Goal: Information Seeking & Learning: Learn about a topic

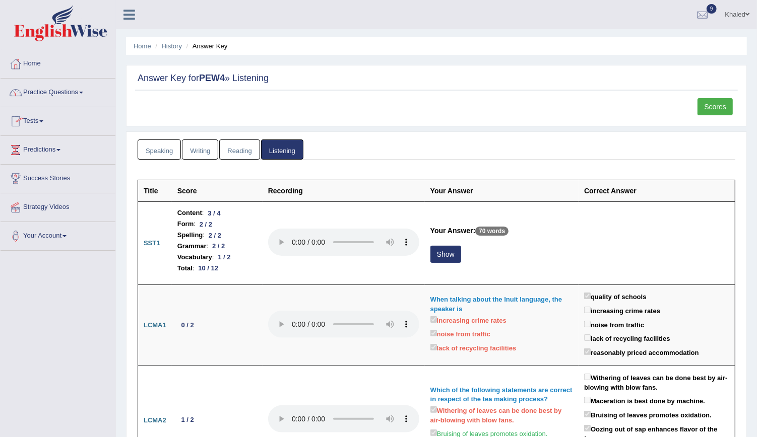
click at [40, 129] on link "Tests" at bounding box center [58, 119] width 115 height 25
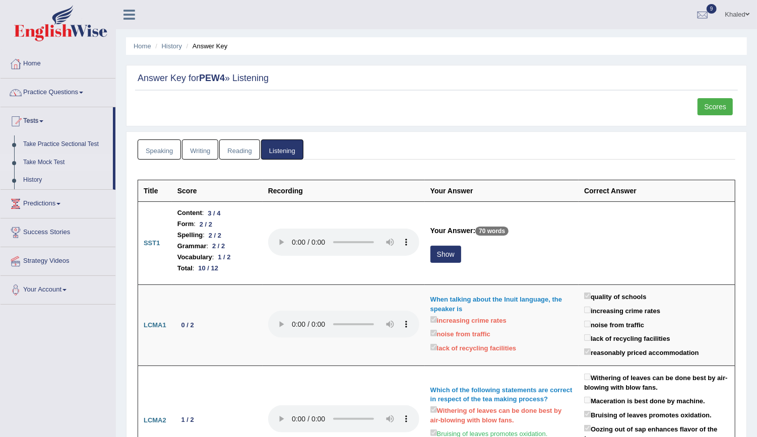
click at [45, 159] on link "Take Mock Test" at bounding box center [66, 163] width 94 height 18
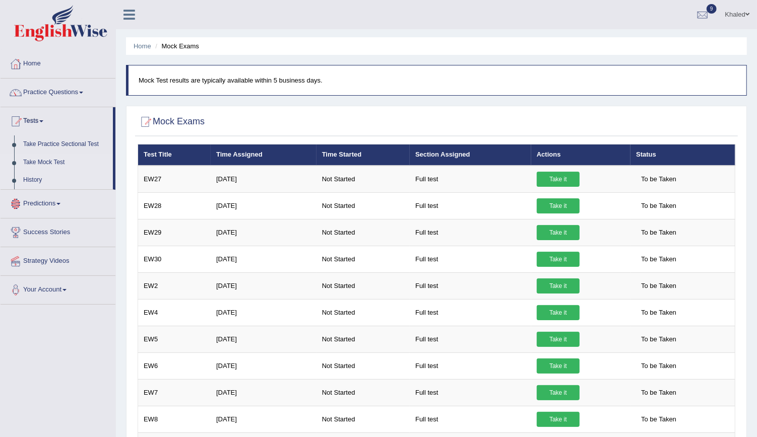
click at [35, 181] on link "History" at bounding box center [66, 180] width 94 height 18
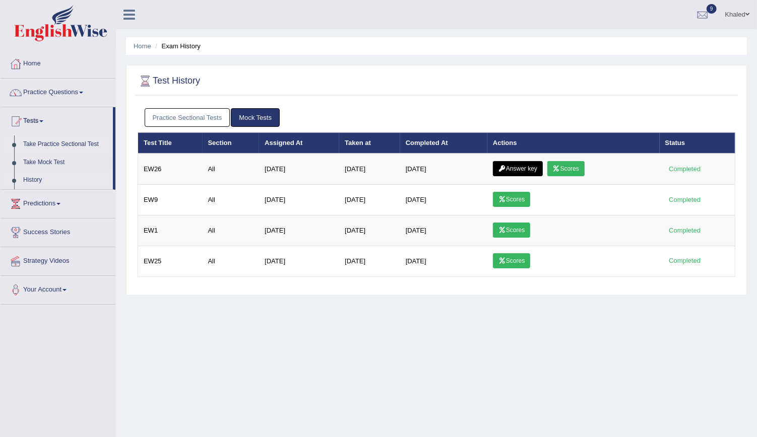
click at [43, 147] on link "Take Practice Sectional Test" at bounding box center [66, 145] width 94 height 18
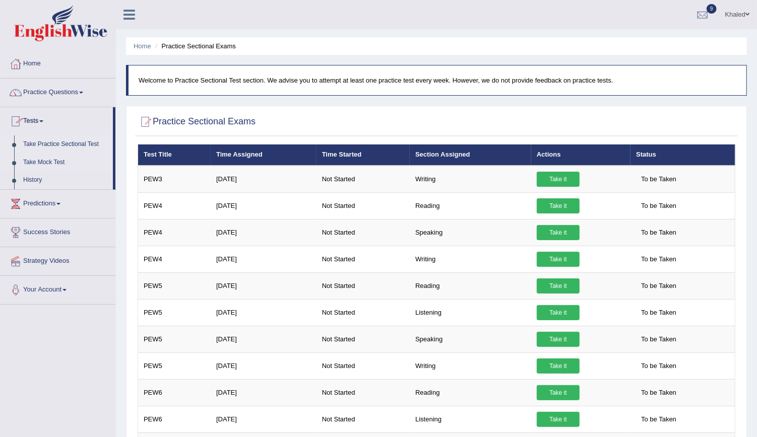
click at [45, 160] on link "Take Mock Test" at bounding box center [66, 163] width 94 height 18
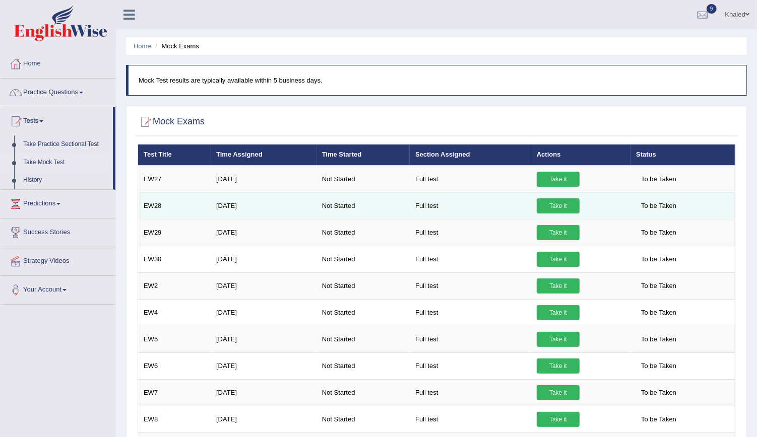
click at [549, 203] on link "Take it" at bounding box center [558, 205] width 43 height 15
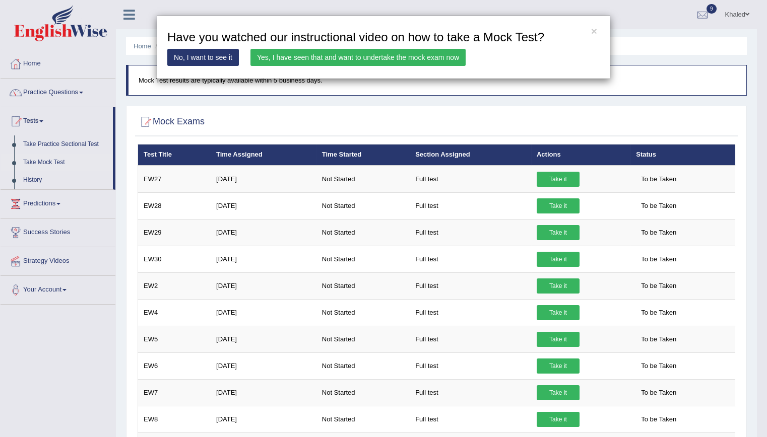
click at [341, 57] on link "Yes, I have seen that and want to undertake the mock exam now" at bounding box center [357, 57] width 215 height 17
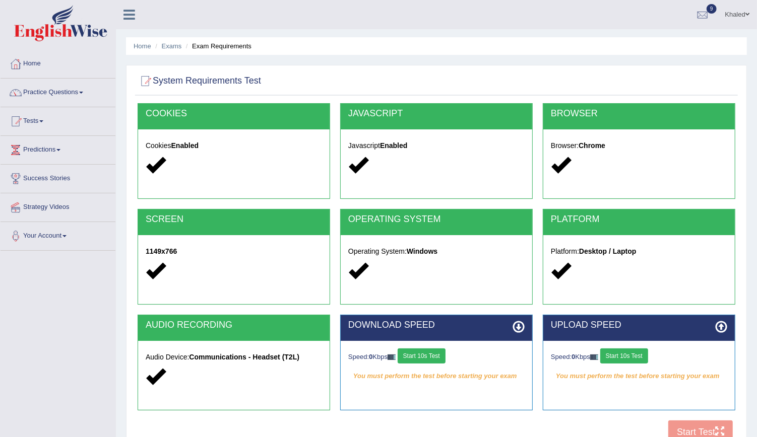
click at [439, 356] on button "Start 10s Test" at bounding box center [421, 356] width 48 height 15
click at [632, 356] on div "Speed: 0 Kbps Start 10s Test" at bounding box center [639, 358] width 176 height 18
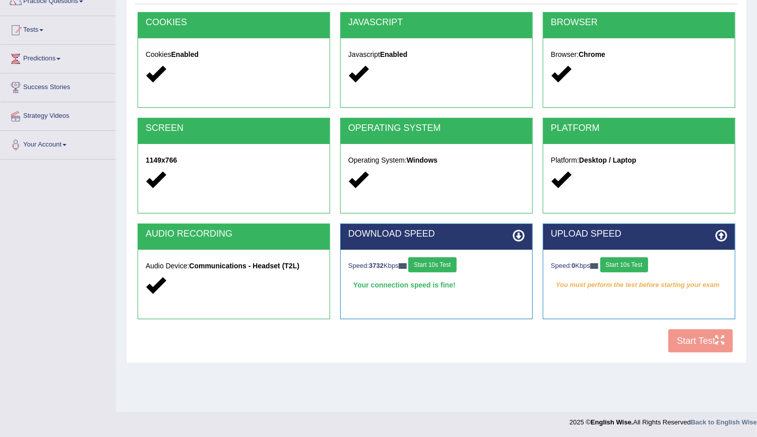
click at [623, 264] on button "Start 10s Test" at bounding box center [624, 264] width 48 height 15
click at [437, 258] on div "Speed: 3732 Kbps Start 10s Test" at bounding box center [436, 266] width 176 height 18
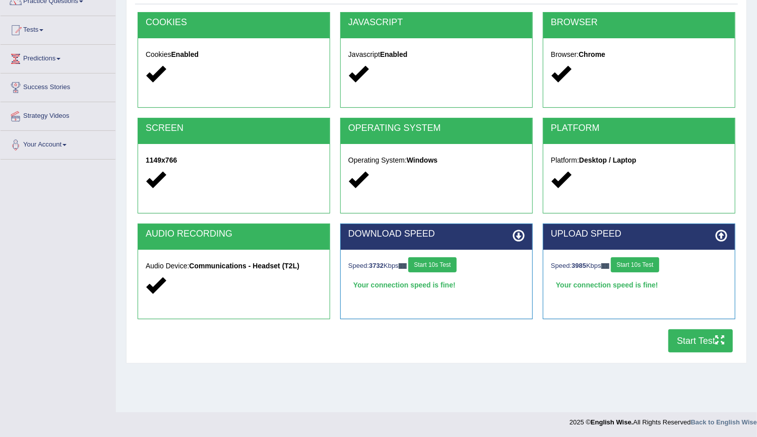
click at [700, 332] on button "Start Test" at bounding box center [700, 340] width 64 height 23
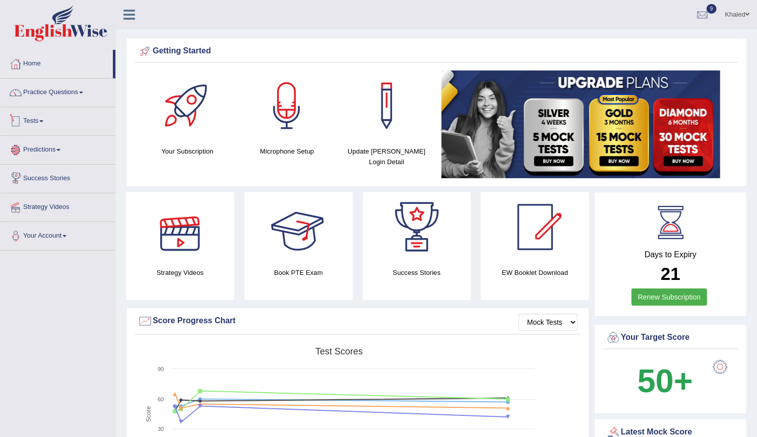
click at [42, 111] on link "Tests" at bounding box center [58, 119] width 115 height 25
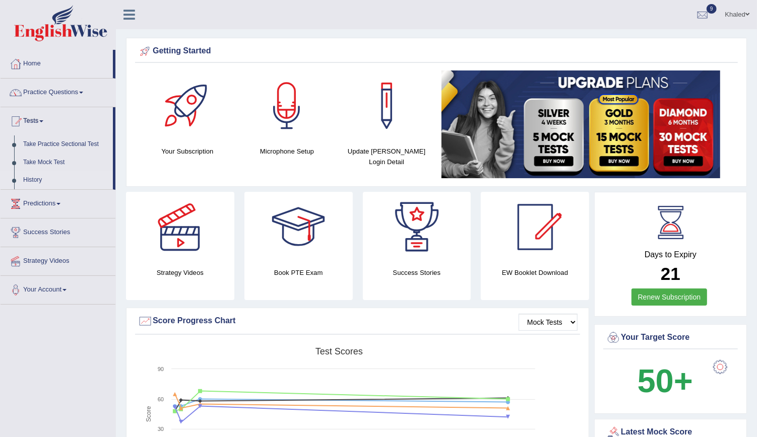
click at [41, 179] on link "History" at bounding box center [66, 180] width 94 height 18
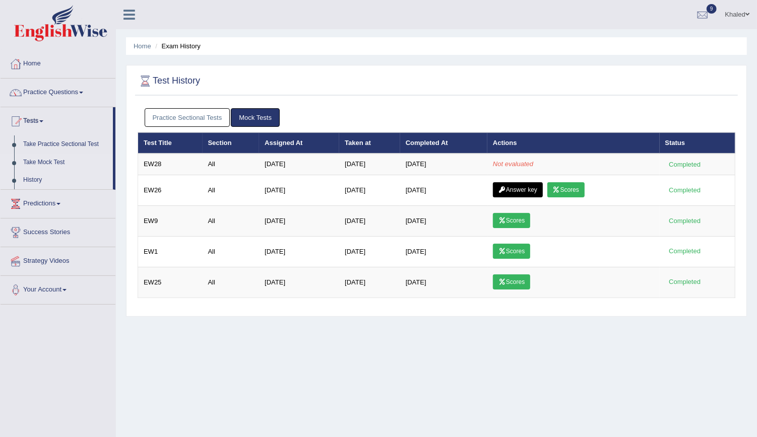
click at [51, 161] on link "Take Mock Test" at bounding box center [66, 163] width 94 height 18
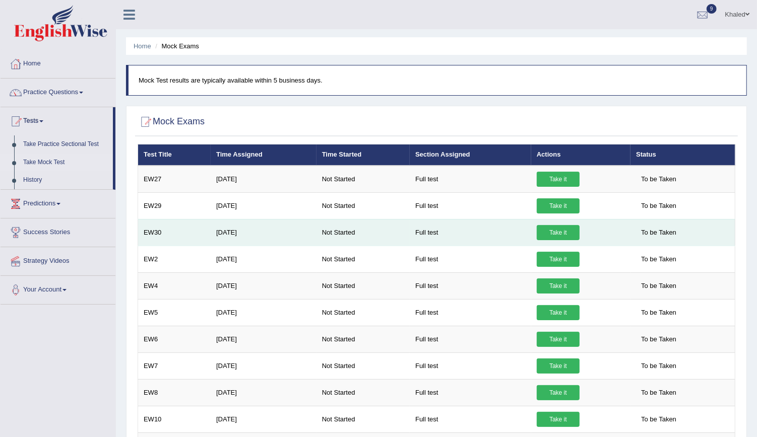
click at [548, 231] on link "Take it" at bounding box center [558, 232] width 43 height 15
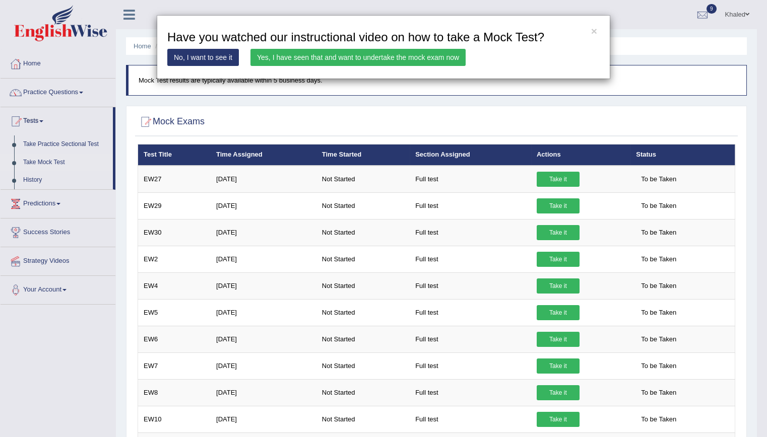
click at [338, 56] on link "Yes, I have seen that and want to undertake the mock exam now" at bounding box center [357, 57] width 215 height 17
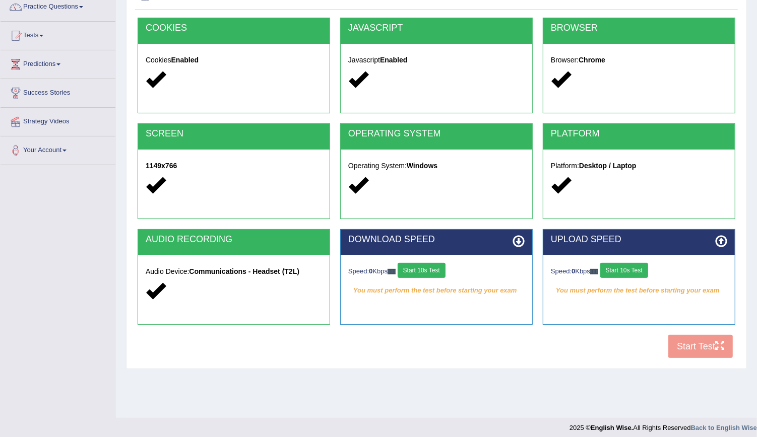
scroll to position [91, 0]
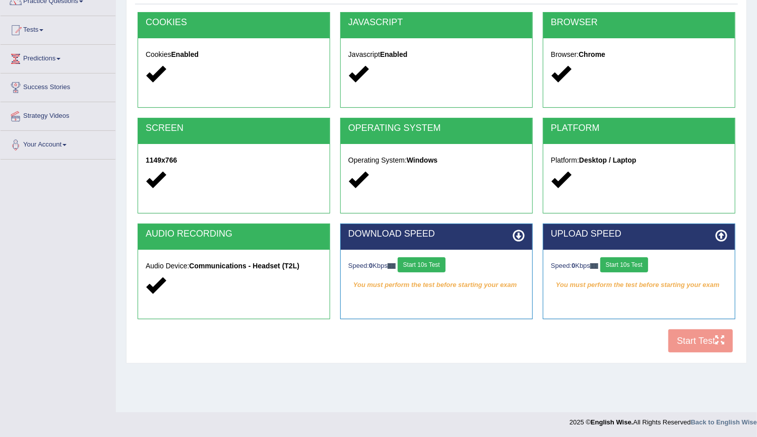
click at [430, 264] on button "Start 10s Test" at bounding box center [421, 264] width 48 height 15
click at [621, 262] on button "Start 10s Test" at bounding box center [624, 264] width 48 height 15
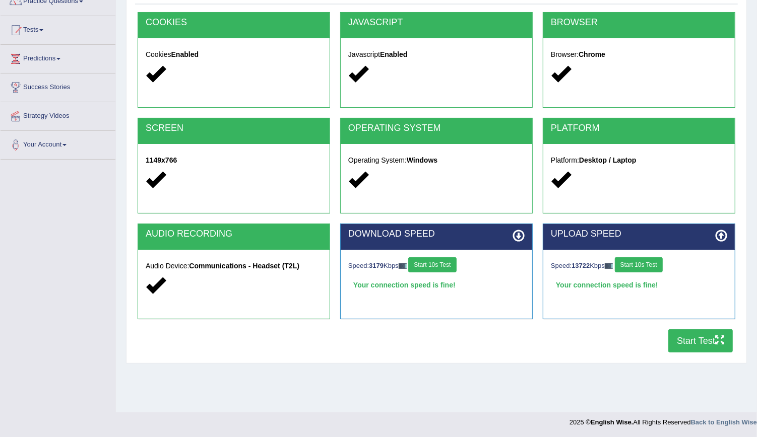
click at [704, 337] on button "Start Test" at bounding box center [700, 340] width 64 height 23
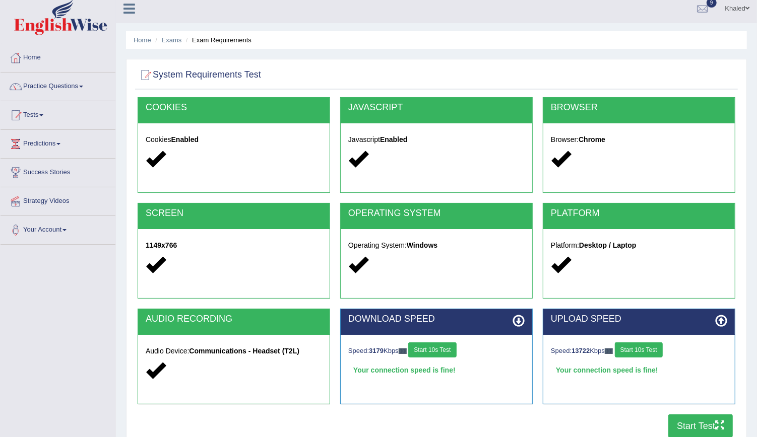
scroll to position [1, 0]
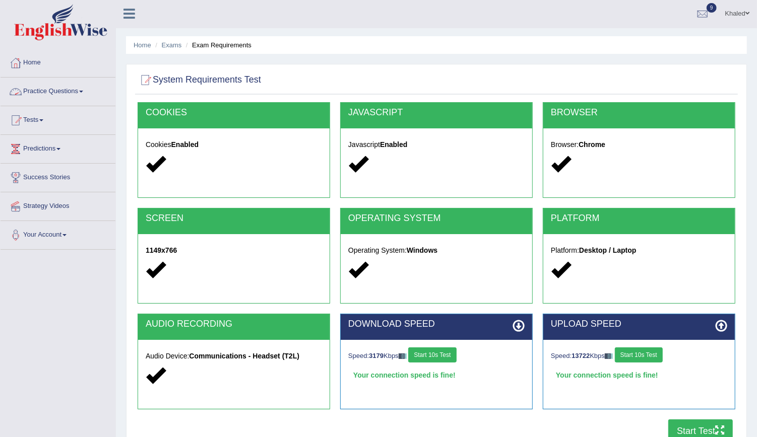
click at [26, 91] on link "Practice Questions" at bounding box center [58, 90] width 115 height 25
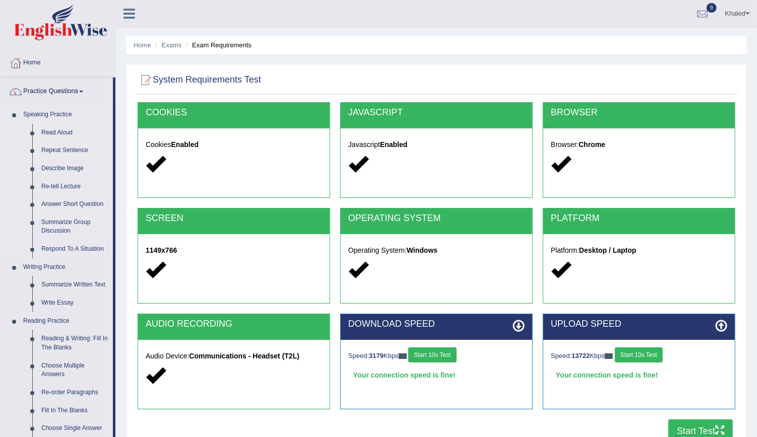
click at [56, 148] on link "Repeat Sentence" at bounding box center [75, 151] width 76 height 18
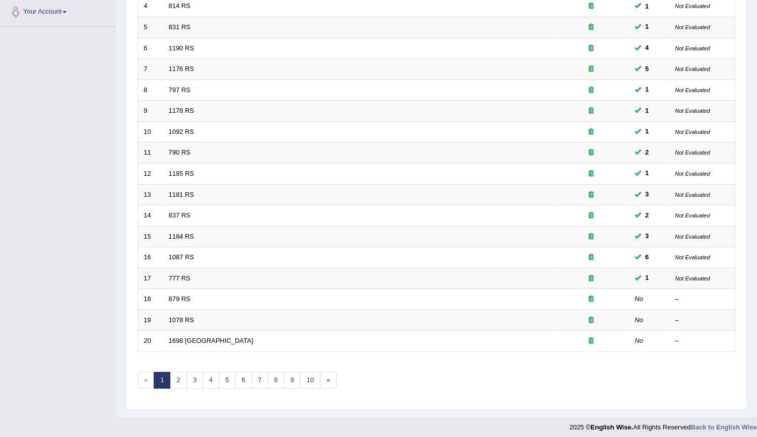
scroll to position [224, 0]
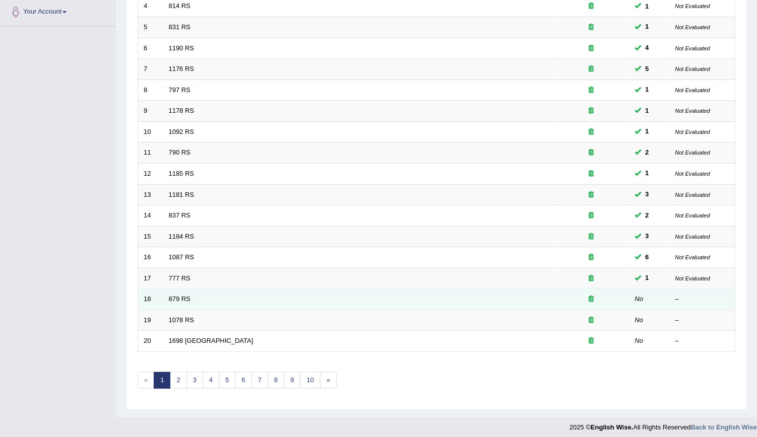
click at [177, 299] on td "879 RS" at bounding box center [358, 299] width 390 height 21
click at [177, 297] on link "879 RS" at bounding box center [180, 299] width 22 height 8
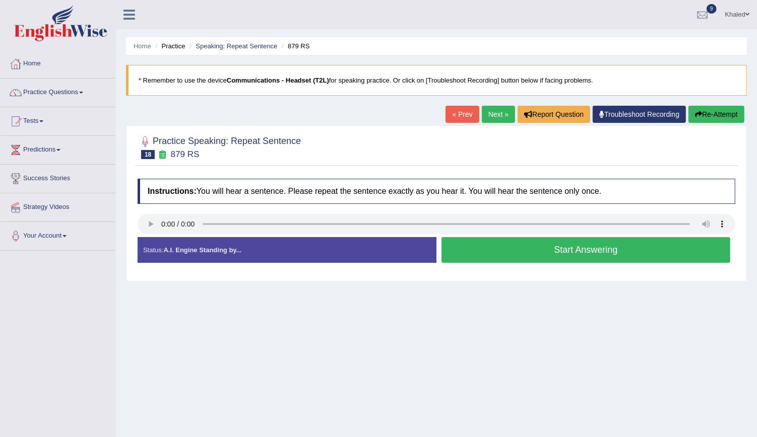
click at [556, 246] on button "Start Answering" at bounding box center [585, 250] width 289 height 26
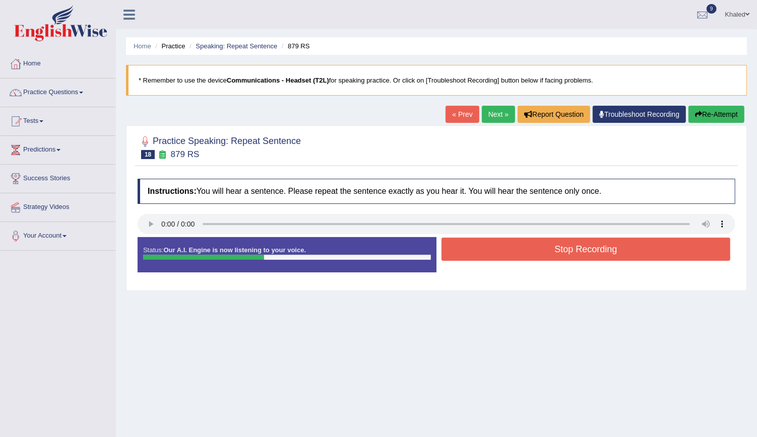
click at [556, 246] on button "Stop Recording" at bounding box center [585, 249] width 289 height 23
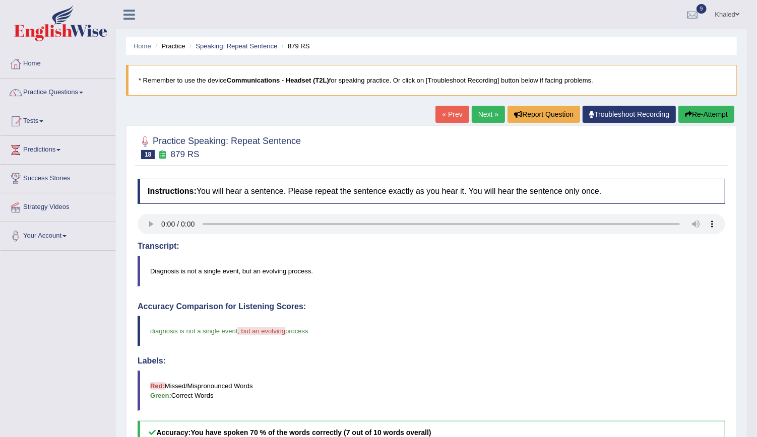
click at [485, 115] on link "Next »" at bounding box center [488, 114] width 33 height 17
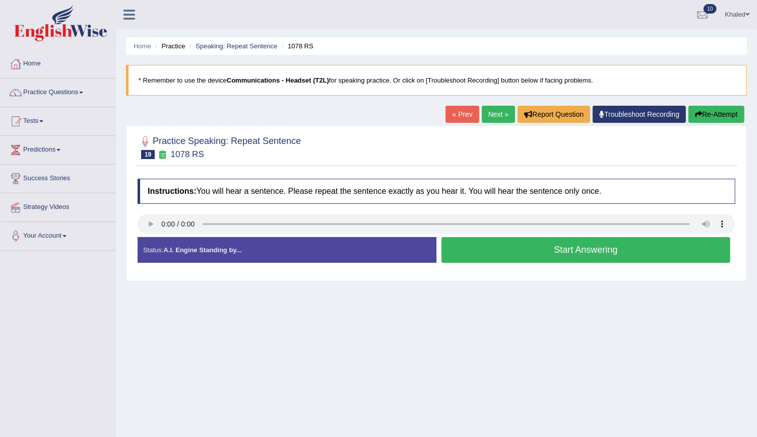
click at [514, 254] on button "Start Answering" at bounding box center [585, 250] width 289 height 26
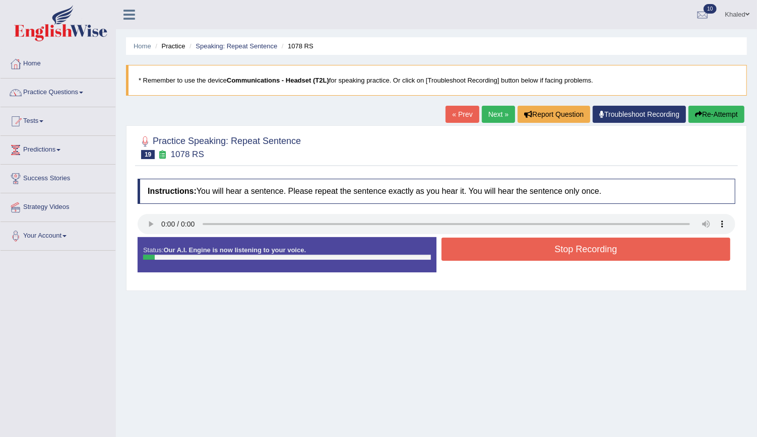
click at [514, 254] on button "Stop Recording" at bounding box center [585, 249] width 289 height 23
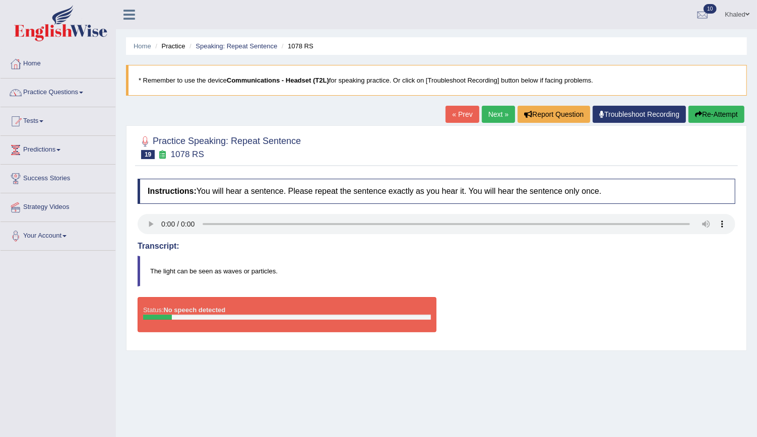
click at [727, 109] on button "Re-Attempt" at bounding box center [716, 114] width 56 height 17
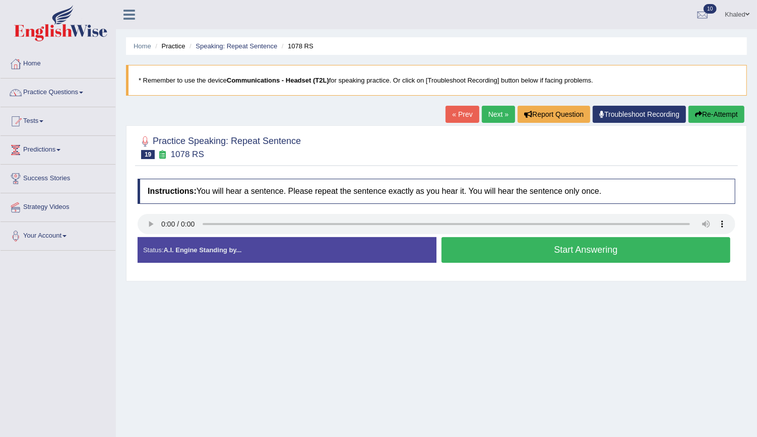
click at [603, 254] on button "Start Answering" at bounding box center [585, 250] width 289 height 26
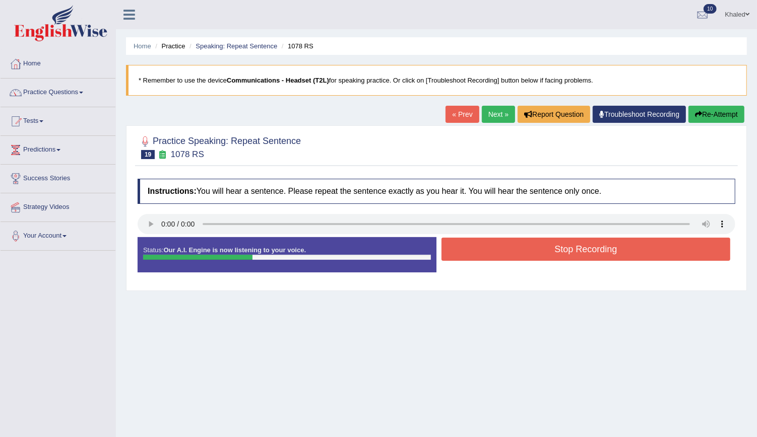
click at [603, 254] on button "Stop Recording" at bounding box center [585, 249] width 289 height 23
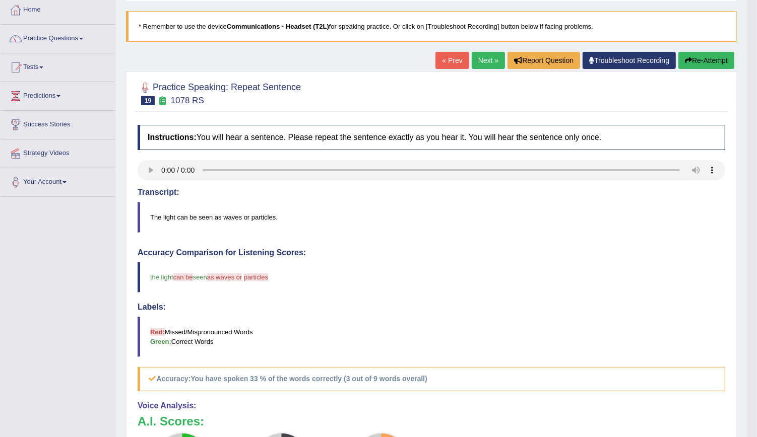
scroll to position [29, 0]
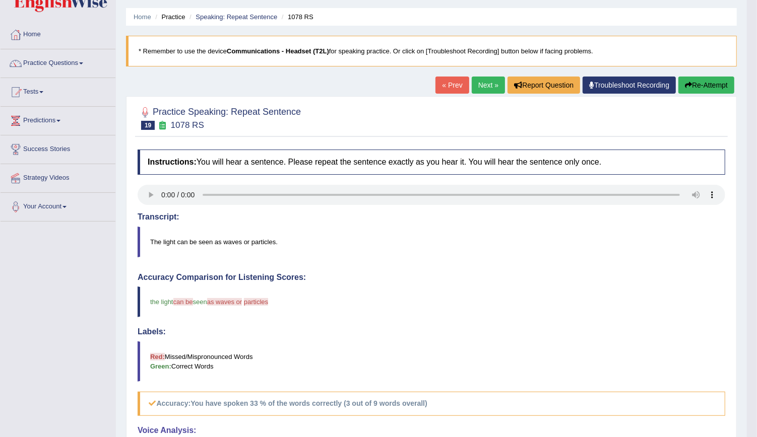
click at [691, 85] on button "Re-Attempt" at bounding box center [706, 85] width 56 height 17
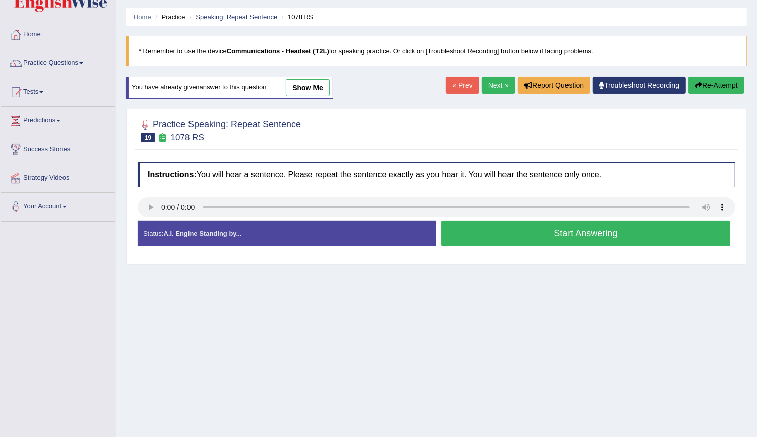
scroll to position [29, 0]
click at [480, 236] on button "Start Answering" at bounding box center [585, 234] width 289 height 26
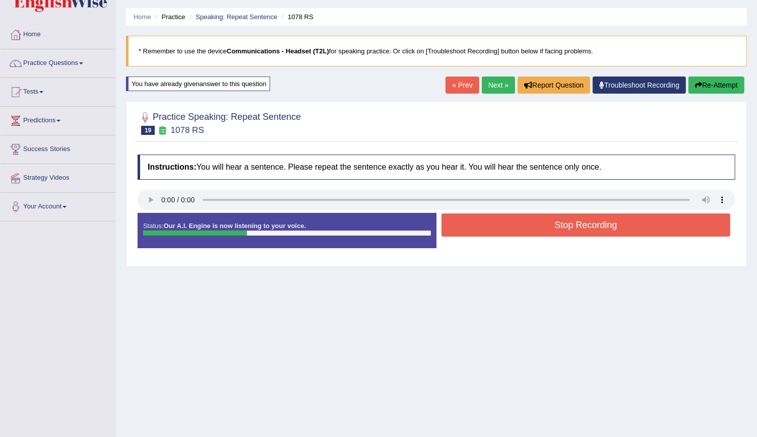
click at [486, 225] on button "Stop Recording" at bounding box center [585, 225] width 289 height 23
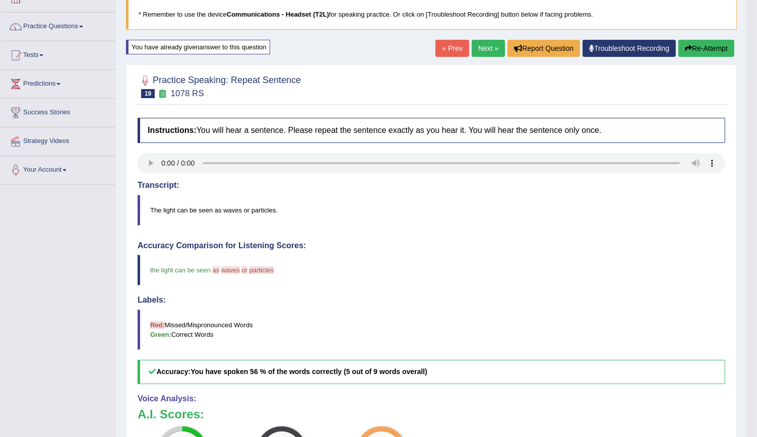
scroll to position [63, 0]
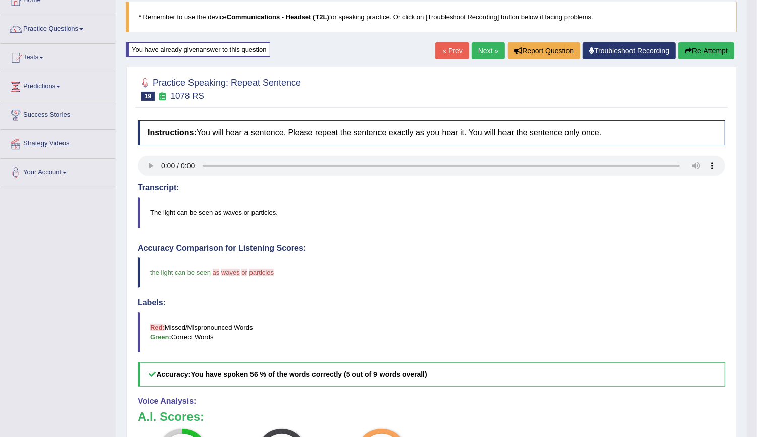
click at [486, 48] on link "Next »" at bounding box center [488, 50] width 33 height 17
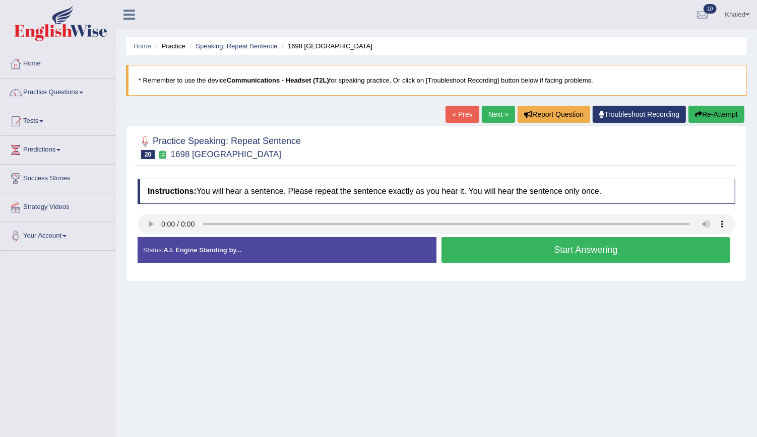
click at [523, 252] on button "Start Answering" at bounding box center [585, 250] width 289 height 26
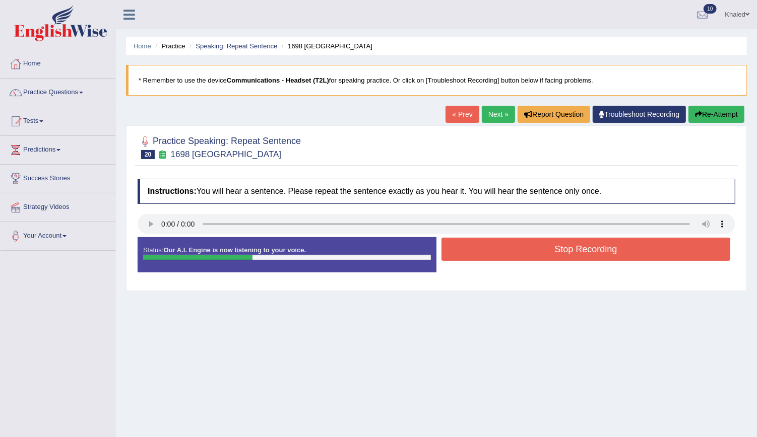
click at [523, 252] on button "Stop Recording" at bounding box center [585, 249] width 289 height 23
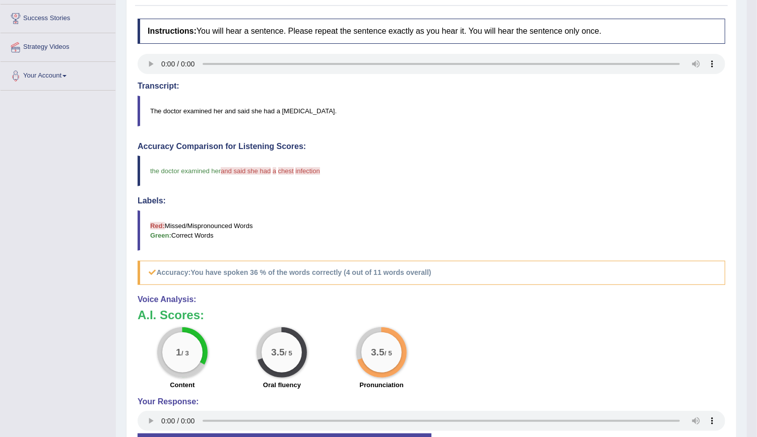
scroll to position [151, 0]
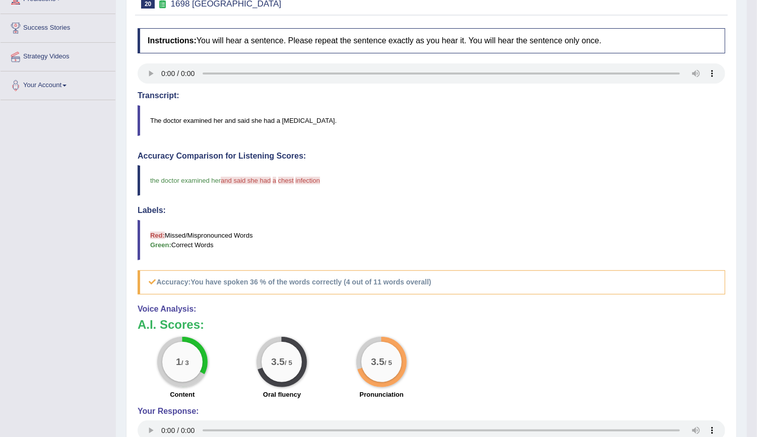
drag, startPoint x: 756, startPoint y: 227, endPoint x: 767, endPoint y: 193, distance: 34.9
click at [756, 193] on html "Toggle navigation Home Practice Questions Speaking Practice Read Aloud Repeat S…" at bounding box center [378, 67] width 757 height 437
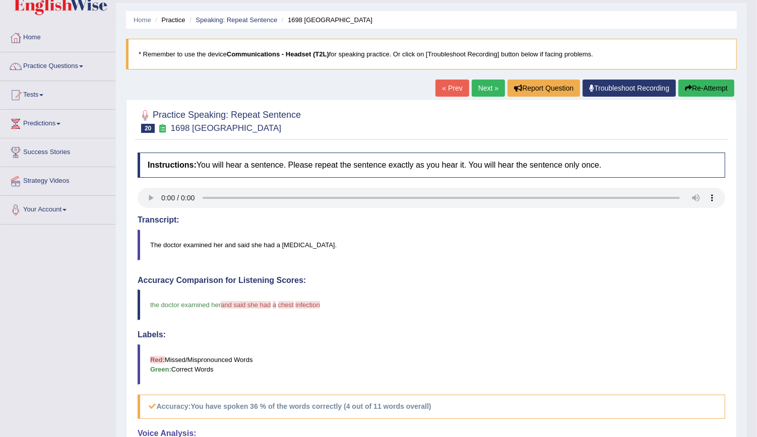
scroll to position [0, 0]
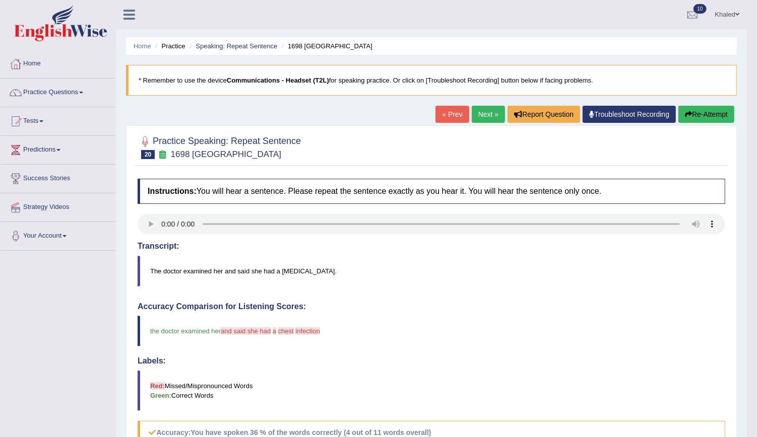
click at [694, 114] on button "Re-Attempt" at bounding box center [706, 114] width 56 height 17
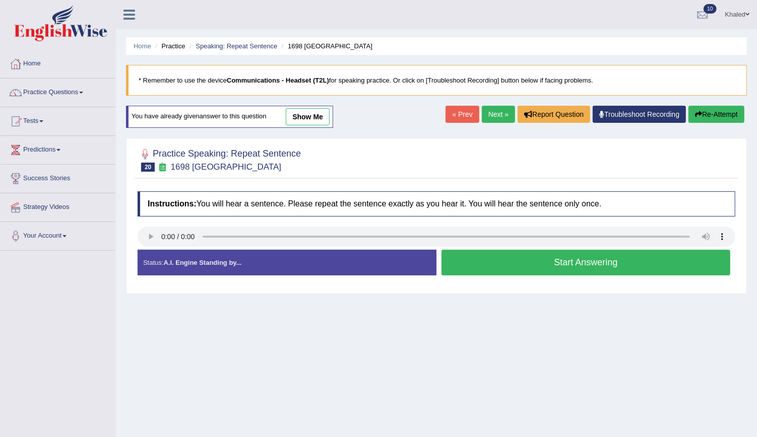
click at [511, 266] on button "Start Answering" at bounding box center [585, 263] width 289 height 26
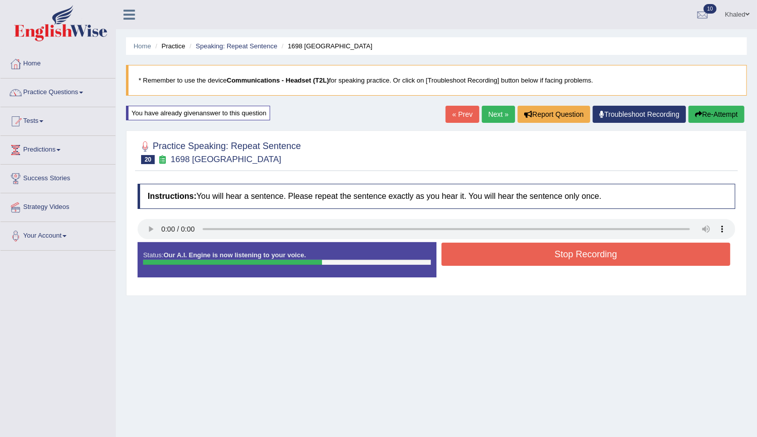
click at [511, 266] on div "Stop Recording" at bounding box center [585, 256] width 299 height 26
click at [515, 258] on button "Stop Recording" at bounding box center [585, 254] width 289 height 23
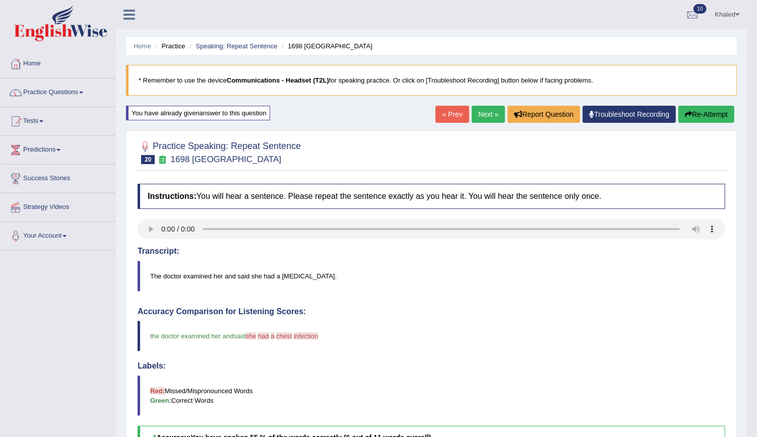
click at [495, 114] on link "Next »" at bounding box center [488, 114] width 33 height 17
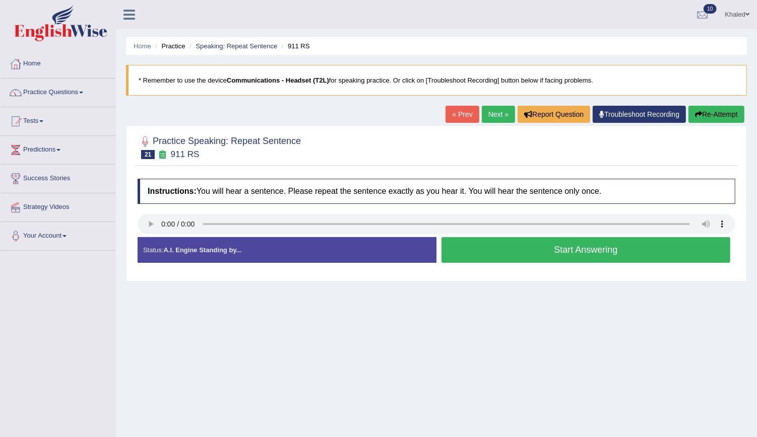
click at [542, 252] on button "Start Answering" at bounding box center [585, 250] width 289 height 26
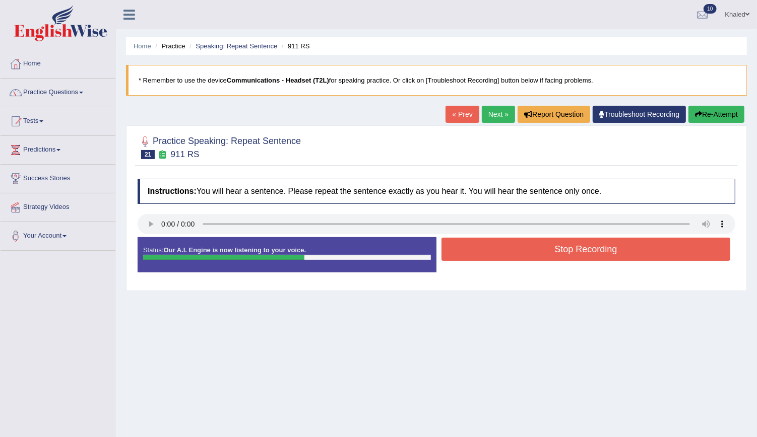
click at [542, 252] on button "Stop Recording" at bounding box center [585, 249] width 289 height 23
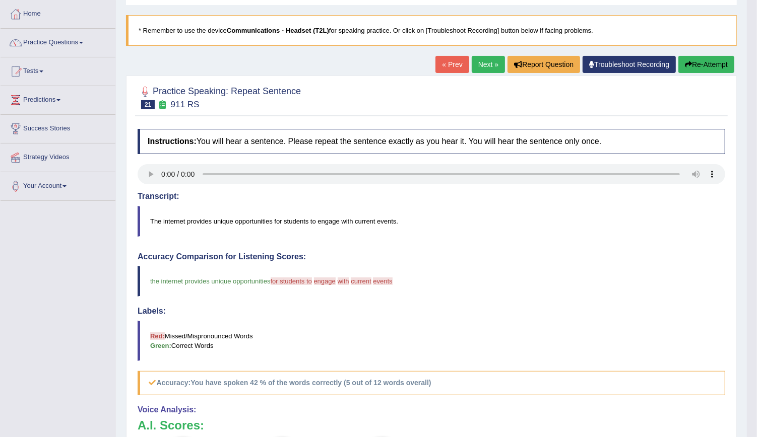
scroll to position [47, 0]
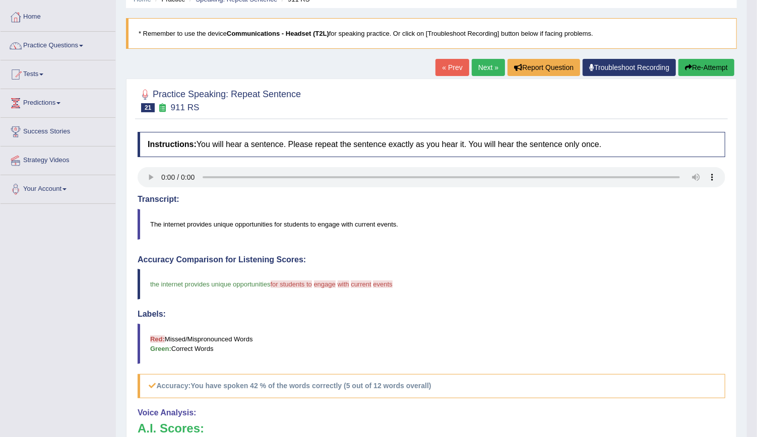
click at [495, 63] on link "Next »" at bounding box center [488, 67] width 33 height 17
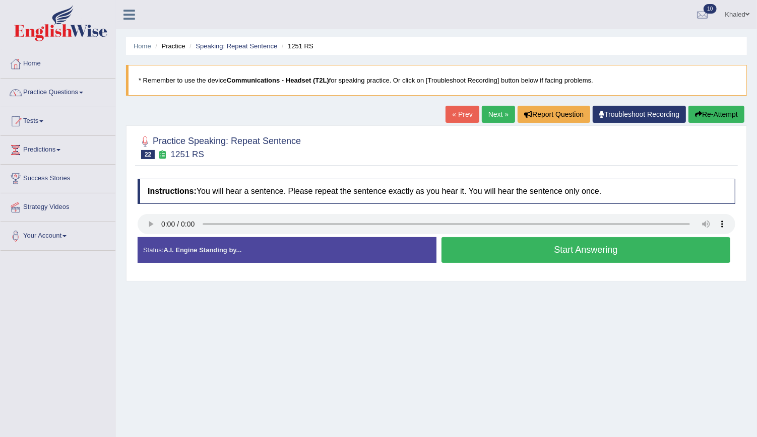
click at [521, 247] on button "Start Answering" at bounding box center [585, 250] width 289 height 26
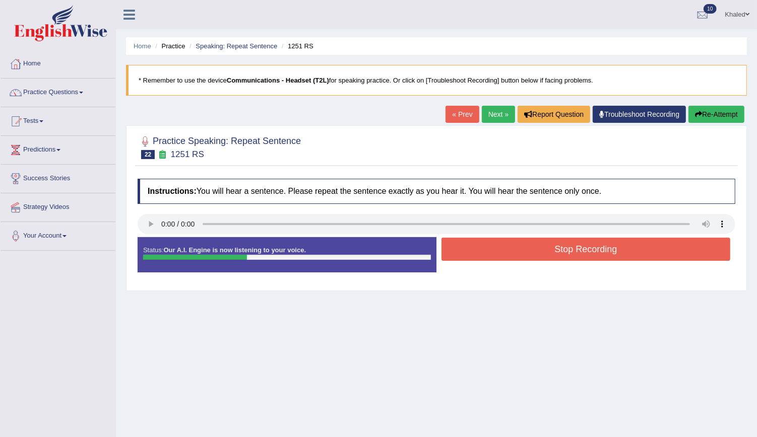
click at [521, 247] on button "Stop Recording" at bounding box center [585, 249] width 289 height 23
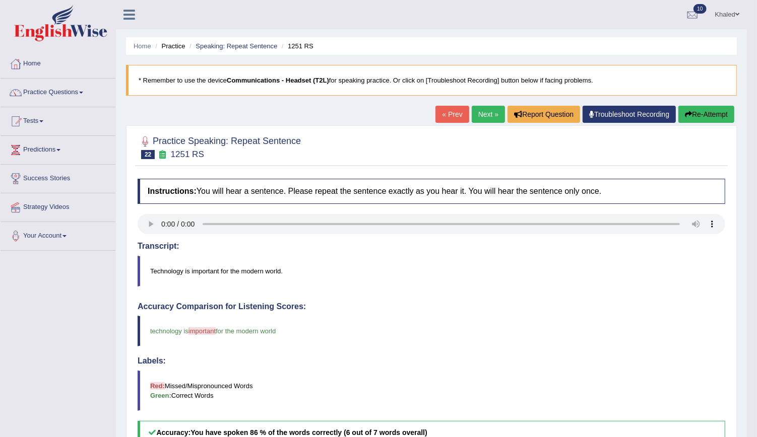
click at [493, 108] on link "Next »" at bounding box center [488, 114] width 33 height 17
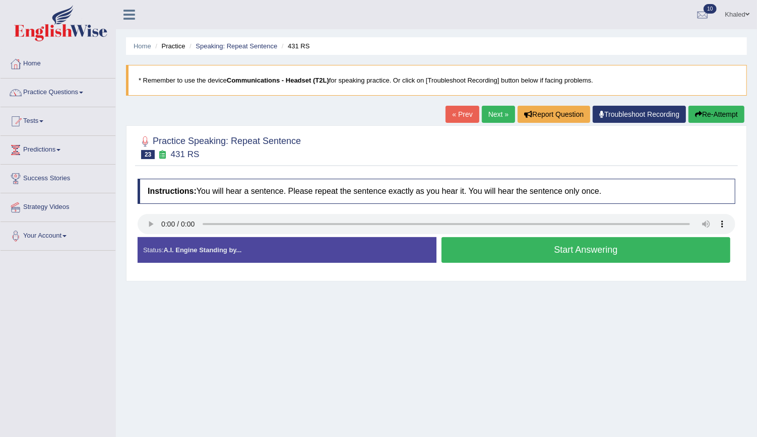
click at [515, 246] on button "Start Answering" at bounding box center [585, 250] width 289 height 26
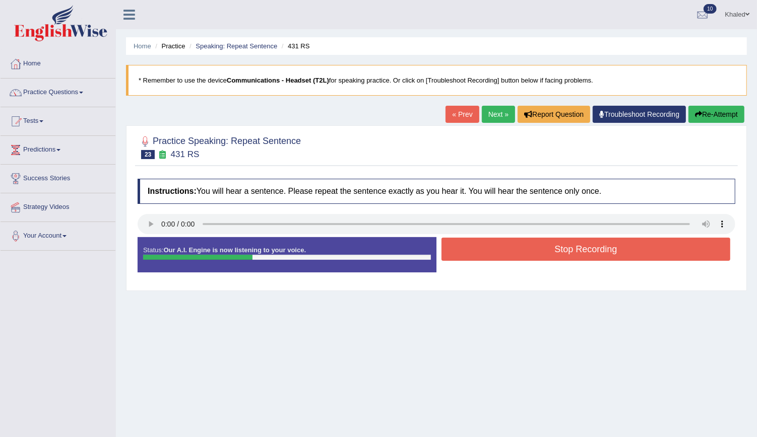
click at [515, 246] on button "Stop Recording" at bounding box center [585, 249] width 289 height 23
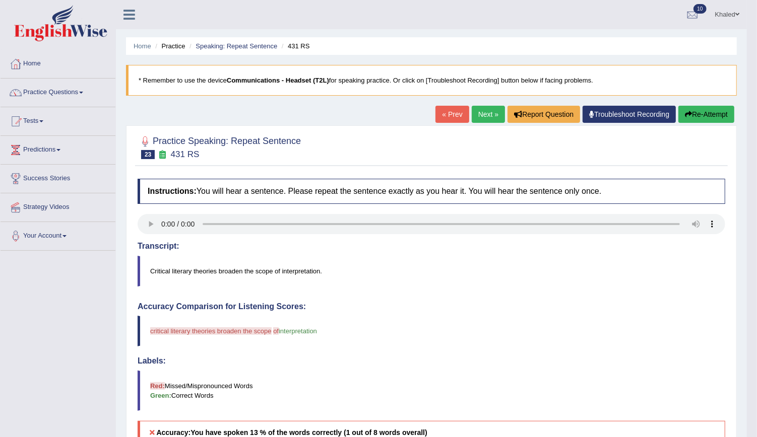
click at [706, 111] on button "Re-Attempt" at bounding box center [706, 114] width 56 height 17
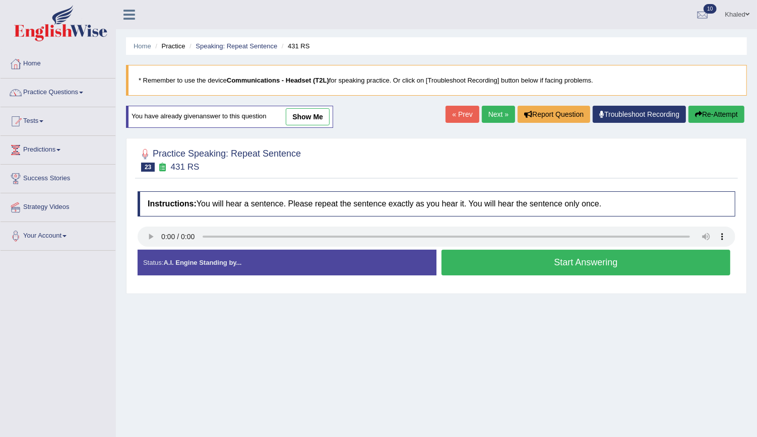
click at [502, 255] on button "Start Answering" at bounding box center [585, 263] width 289 height 26
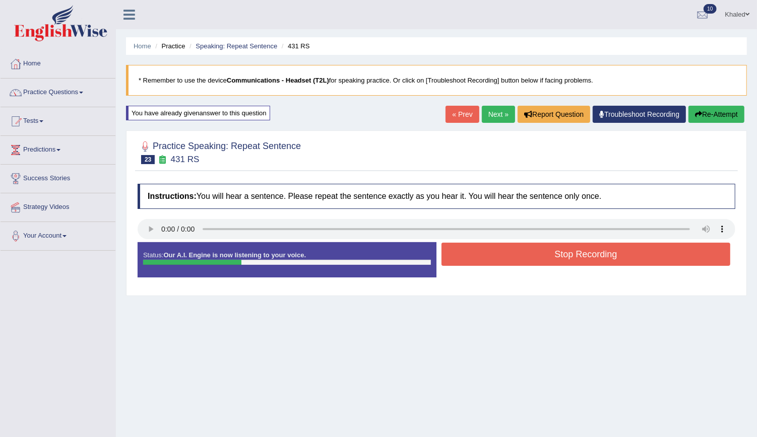
click at [502, 255] on button "Stop Recording" at bounding box center [585, 254] width 289 height 23
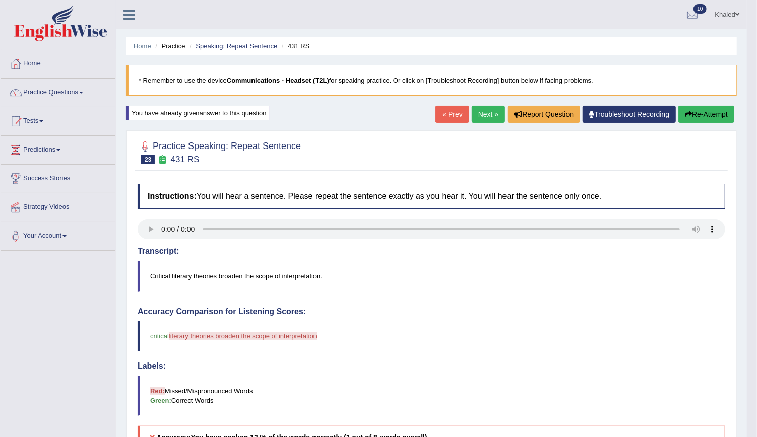
click at [488, 113] on link "Next »" at bounding box center [488, 114] width 33 height 17
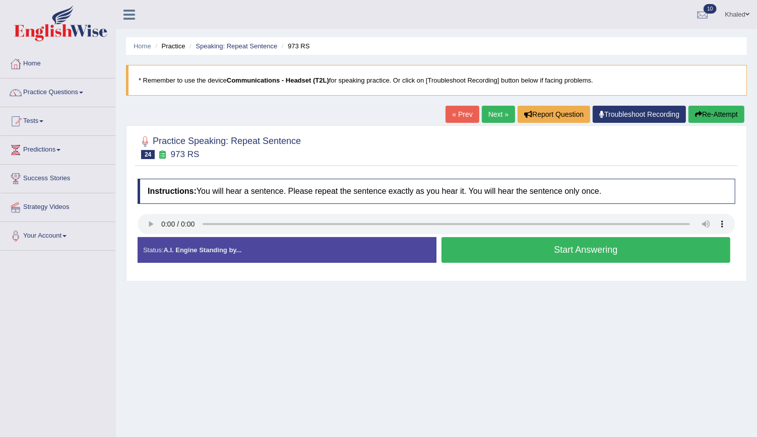
click at [468, 250] on button "Start Answering" at bounding box center [585, 250] width 289 height 26
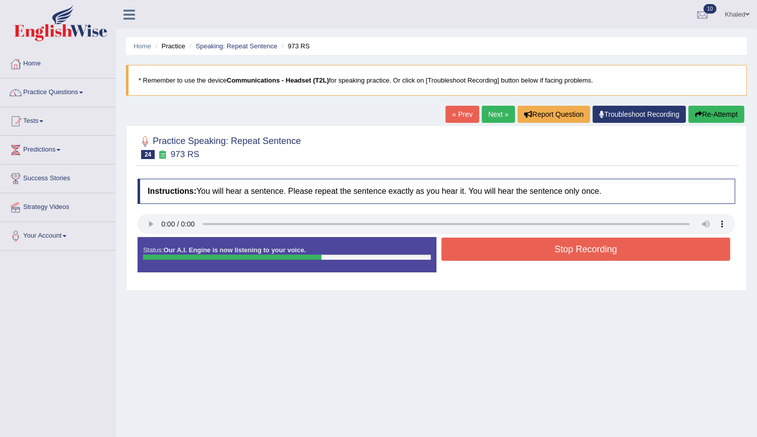
click at [468, 250] on button "Stop Recording" at bounding box center [585, 249] width 289 height 23
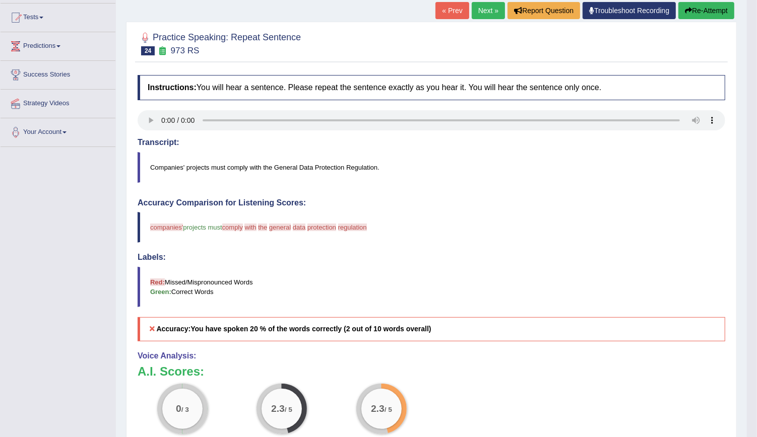
scroll to position [18, 0]
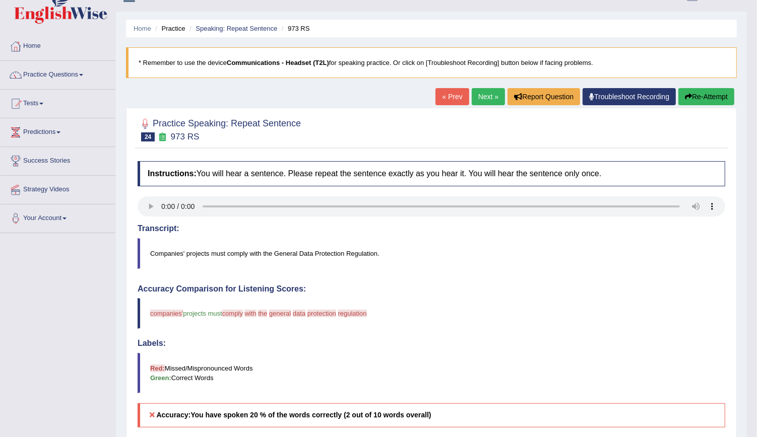
click at [710, 99] on button "Re-Attempt" at bounding box center [706, 96] width 56 height 17
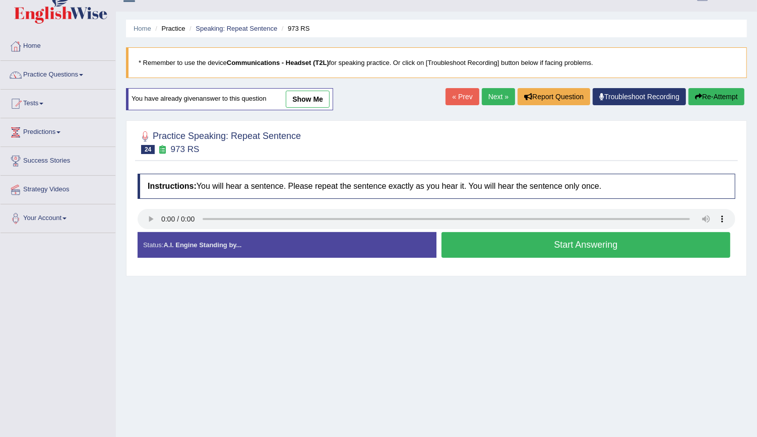
click at [533, 235] on button "Start Answering" at bounding box center [585, 245] width 289 height 26
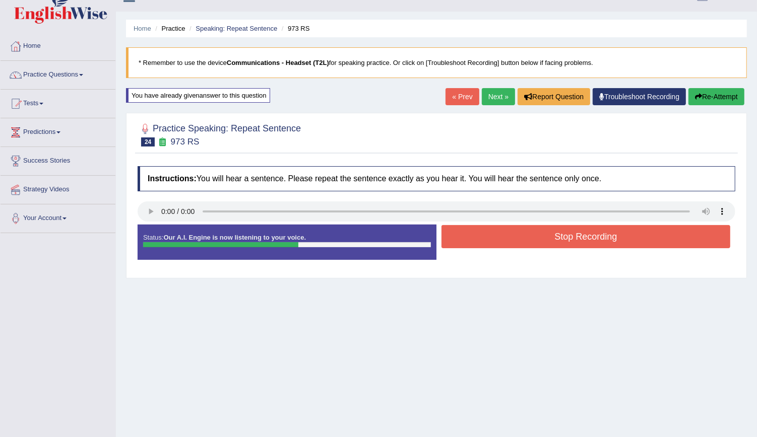
click at [533, 235] on button "Stop Recording" at bounding box center [585, 236] width 289 height 23
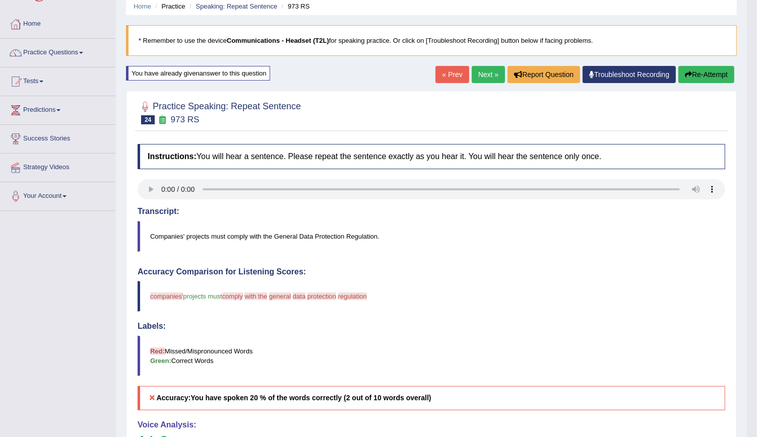
scroll to position [23, 0]
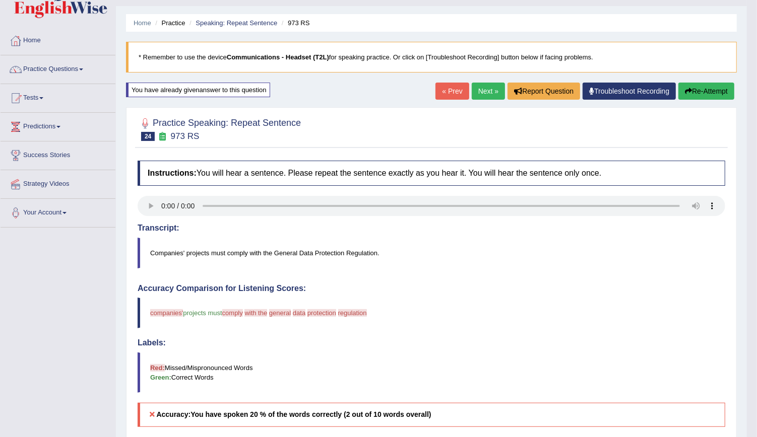
click at [693, 94] on button "Re-Attempt" at bounding box center [706, 91] width 56 height 17
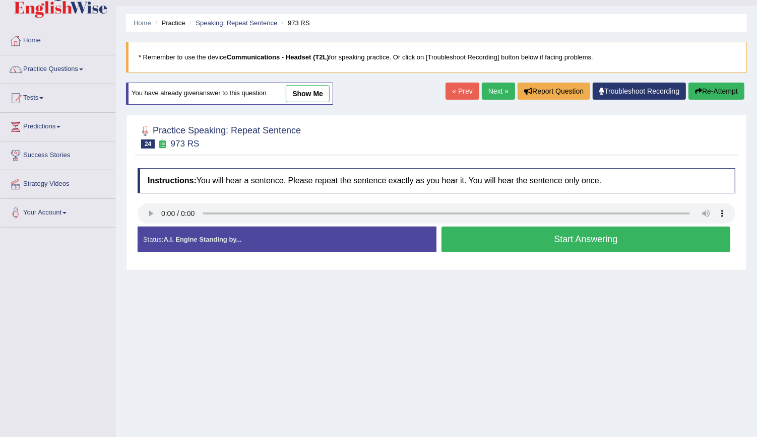
click at [509, 240] on button "Start Answering" at bounding box center [585, 240] width 289 height 26
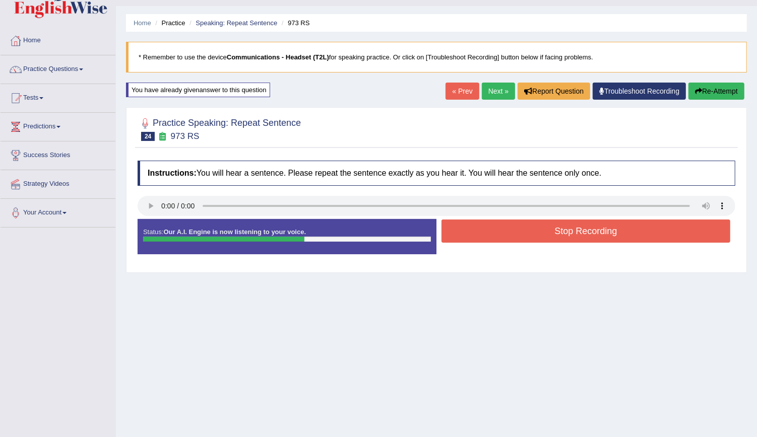
click at [509, 240] on button "Stop Recording" at bounding box center [585, 231] width 289 height 23
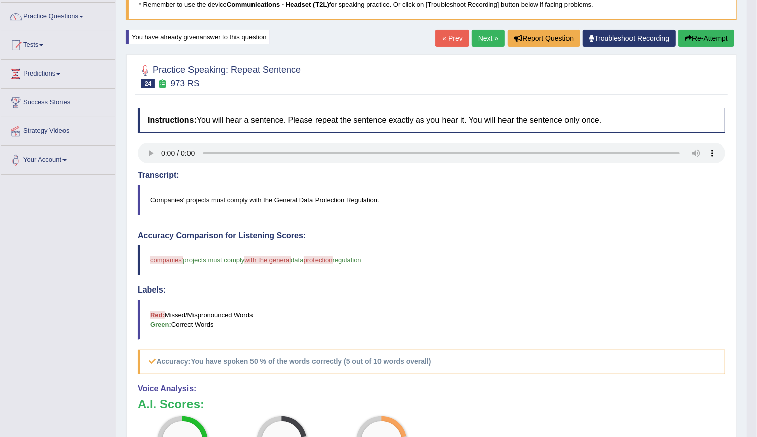
scroll to position [69, 0]
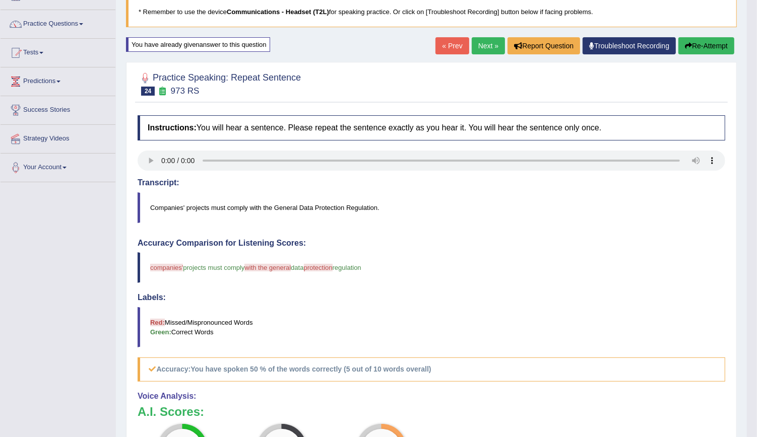
click at [699, 44] on button "Re-Attempt" at bounding box center [706, 45] width 56 height 17
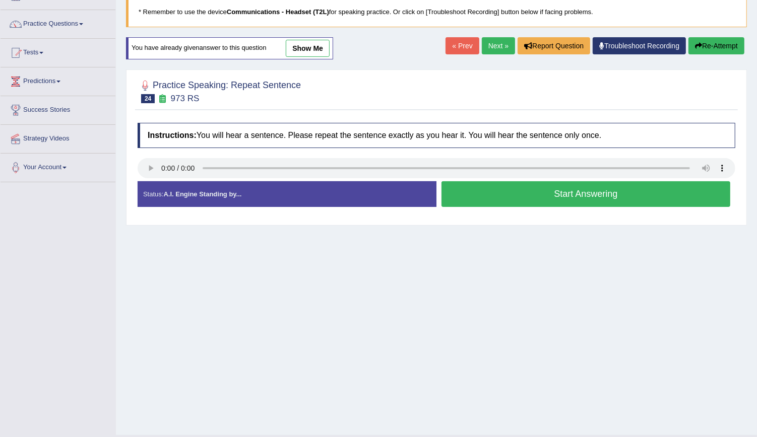
click at [525, 192] on button "Start Answering" at bounding box center [585, 194] width 289 height 26
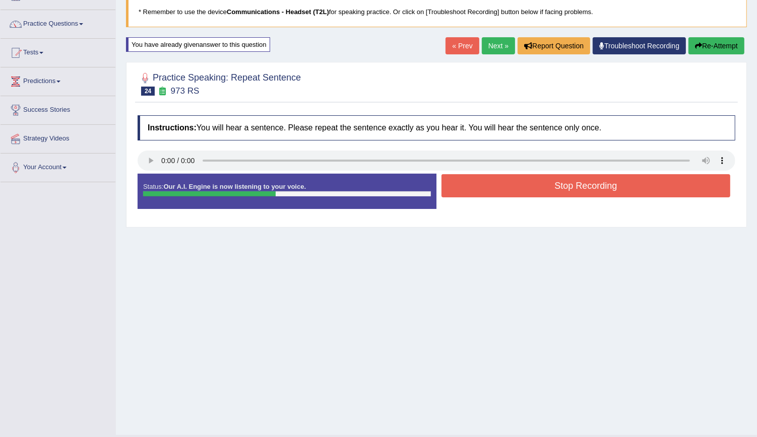
click at [525, 192] on button "Stop Recording" at bounding box center [585, 185] width 289 height 23
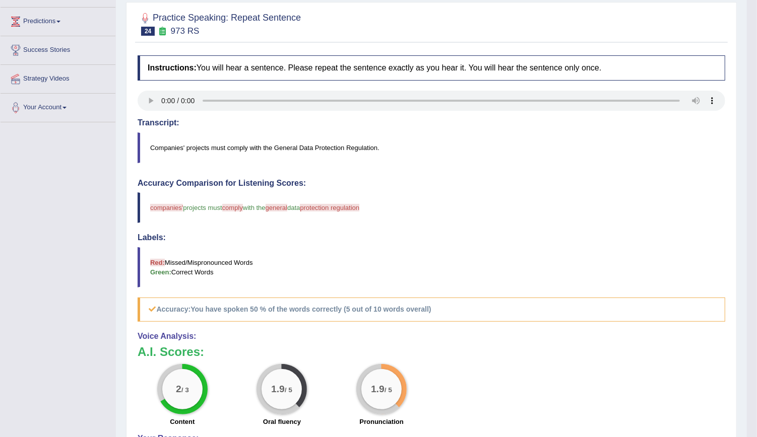
scroll to position [21, 0]
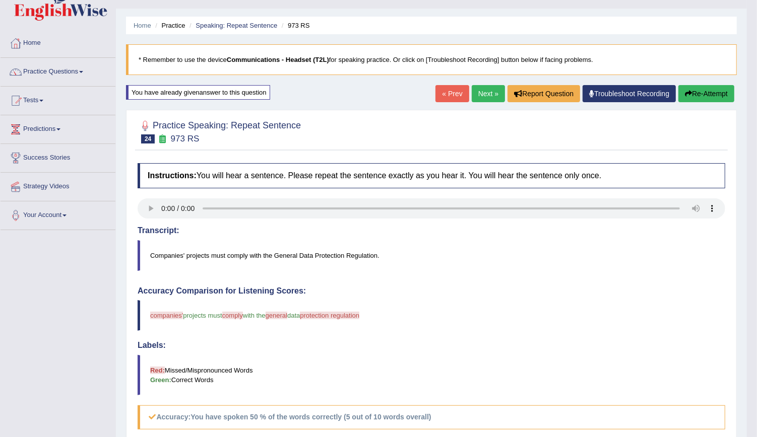
click at [710, 90] on button "Re-Attempt" at bounding box center [706, 93] width 56 height 17
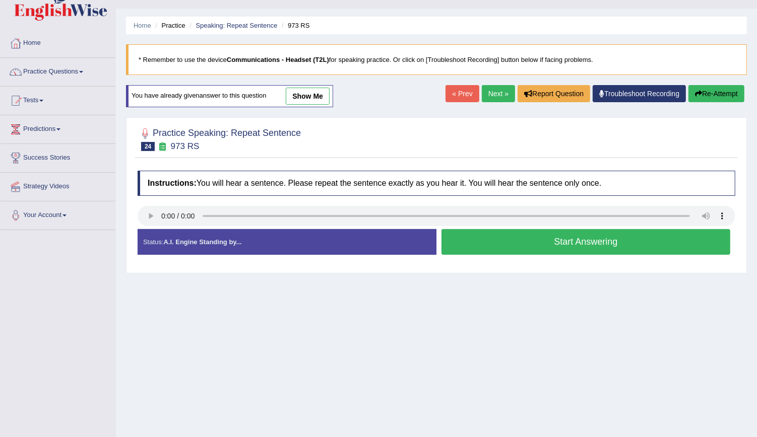
click at [545, 244] on button "Start Answering" at bounding box center [585, 242] width 289 height 26
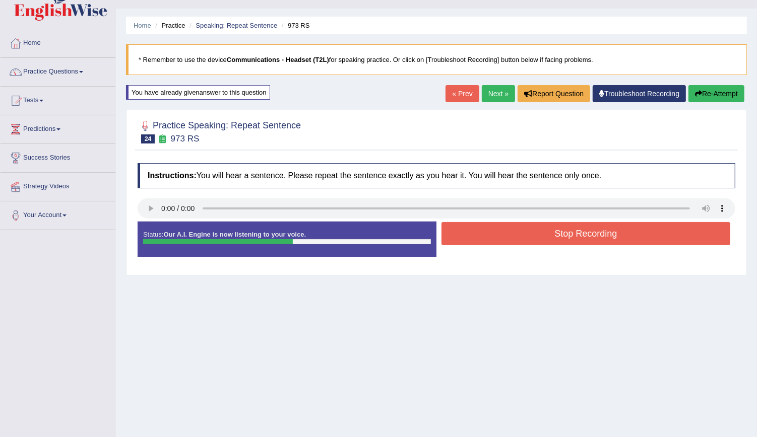
click at [546, 238] on button "Stop Recording" at bounding box center [585, 233] width 289 height 23
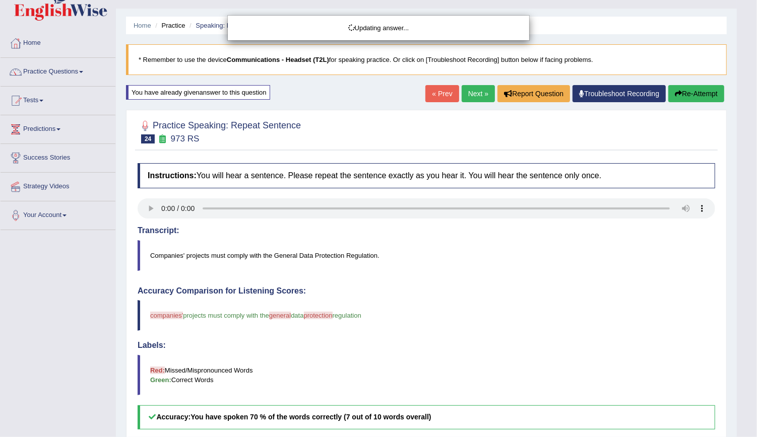
drag, startPoint x: 699, startPoint y: 160, endPoint x: 766, endPoint y: 109, distance: 83.7
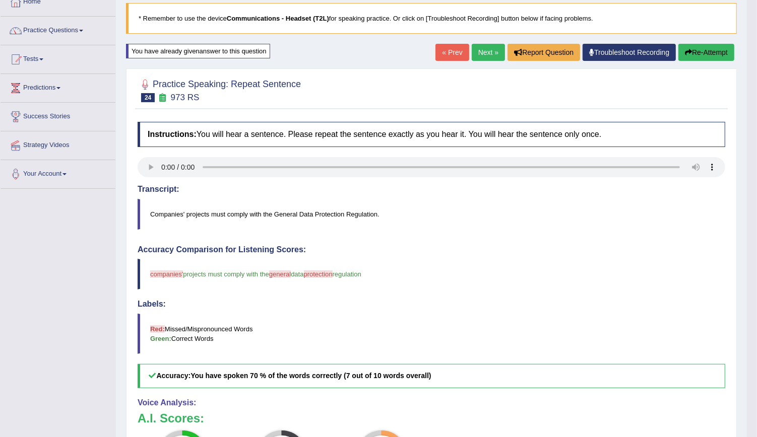
scroll to position [59, 0]
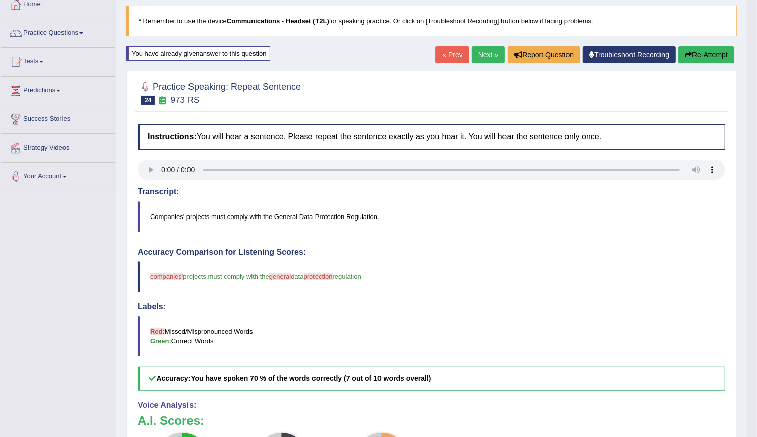
click at [491, 53] on link "Next »" at bounding box center [488, 54] width 33 height 17
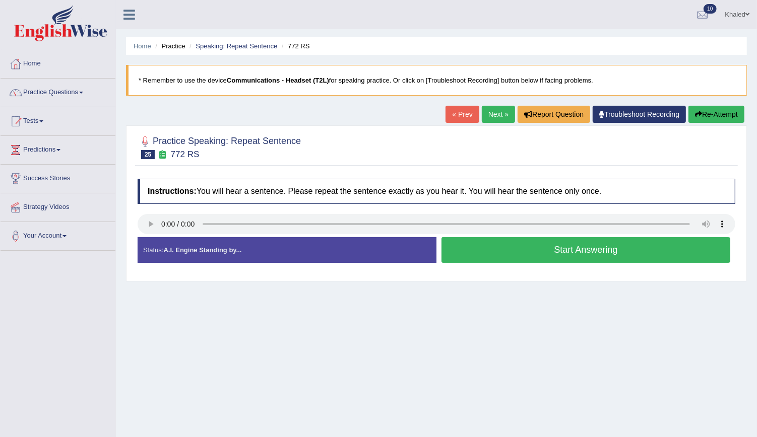
click at [468, 247] on button "Start Answering" at bounding box center [585, 250] width 289 height 26
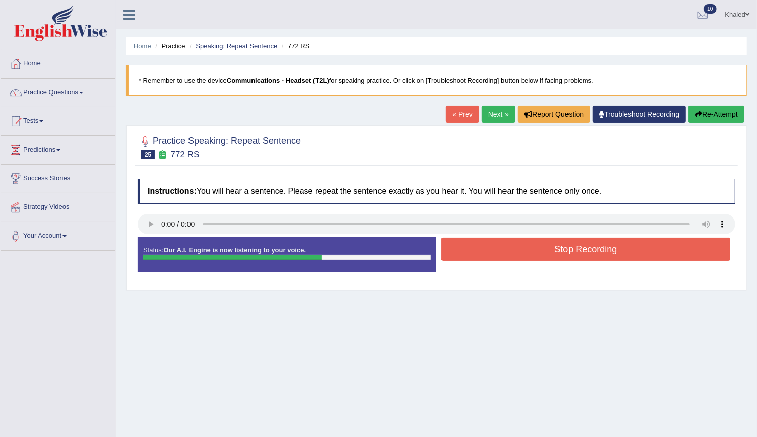
click at [468, 247] on button "Stop Recording" at bounding box center [585, 249] width 289 height 23
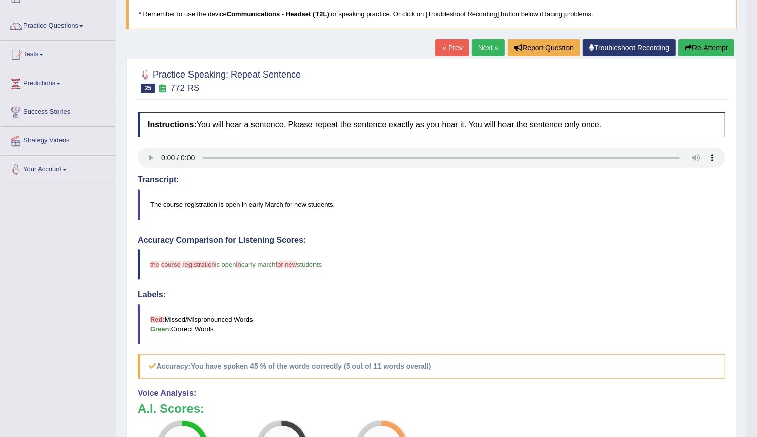
scroll to position [21, 0]
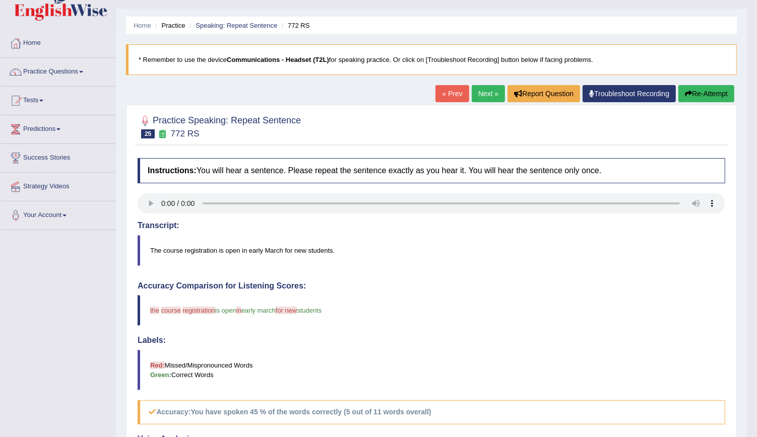
click at [488, 95] on link "Next »" at bounding box center [488, 93] width 33 height 17
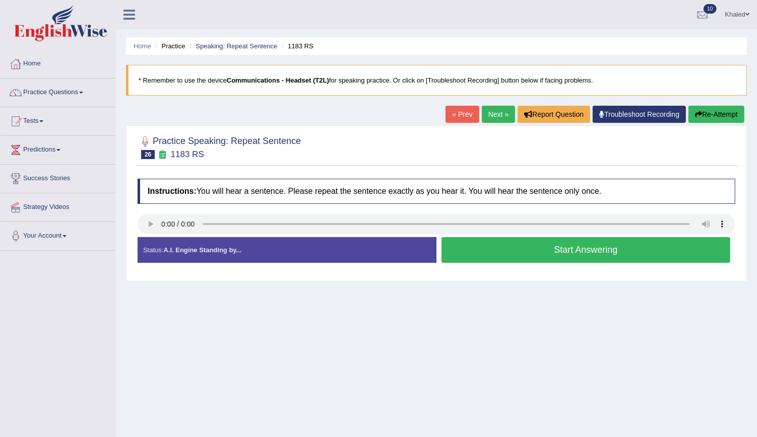
click at [488, 250] on button "Start Answering" at bounding box center [585, 250] width 289 height 26
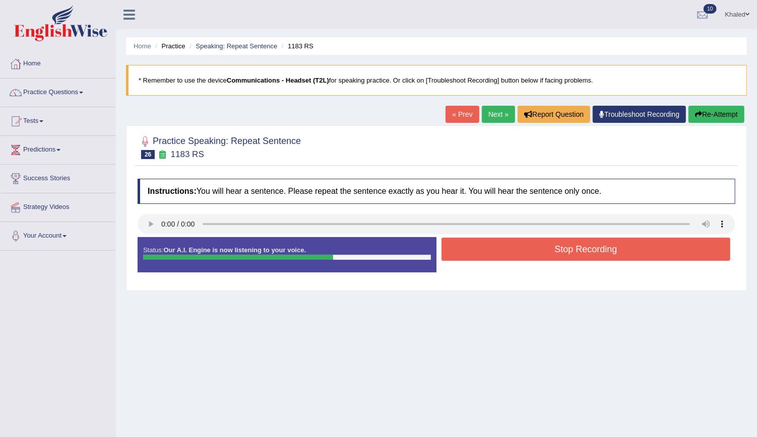
click at [488, 250] on button "Stop Recording" at bounding box center [585, 249] width 289 height 23
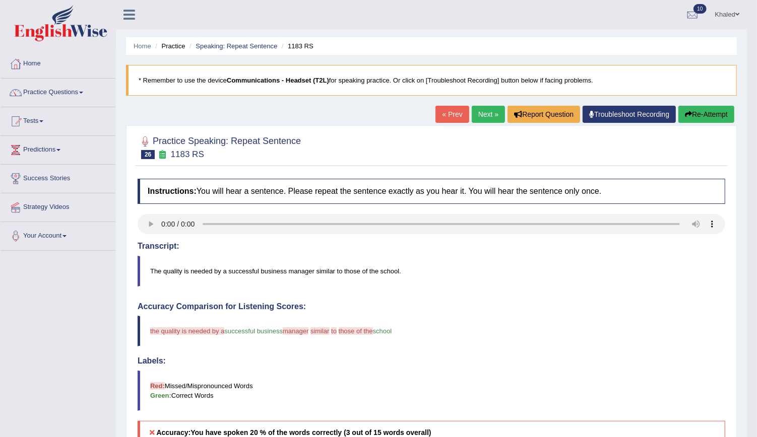
click at [702, 113] on button "Re-Attempt" at bounding box center [706, 114] width 56 height 17
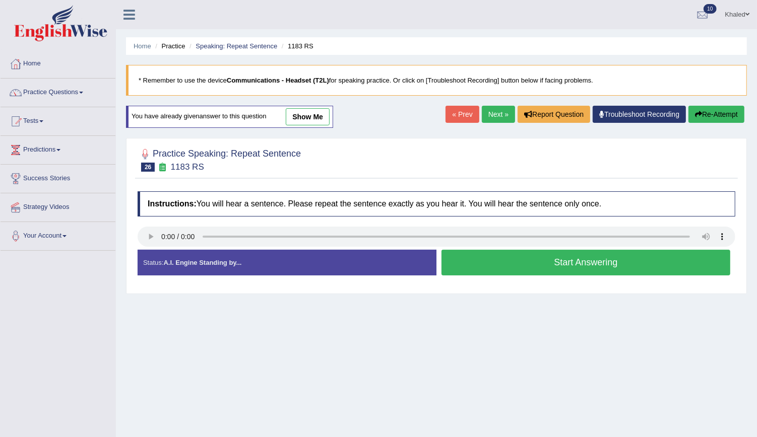
click at [490, 267] on button "Start Answering" at bounding box center [585, 263] width 289 height 26
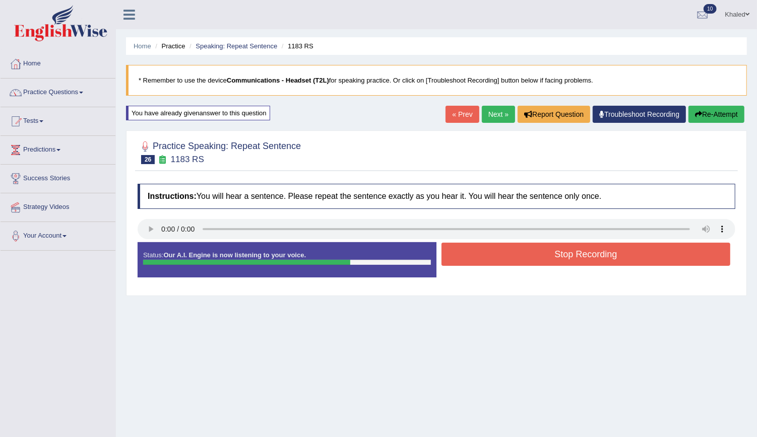
click at [498, 258] on button "Stop Recording" at bounding box center [585, 254] width 289 height 23
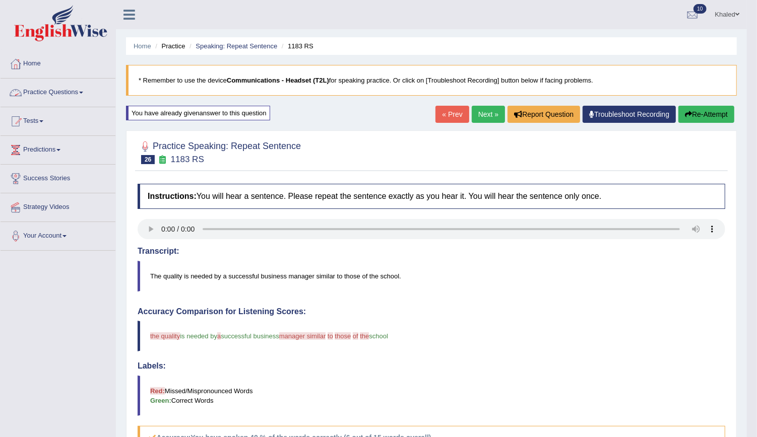
click at [49, 88] on link "Practice Questions" at bounding box center [58, 91] width 115 height 25
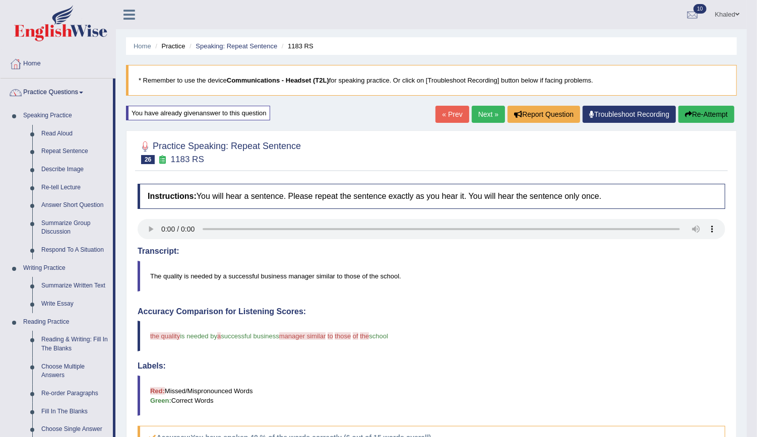
click at [49, 88] on link "Practice Questions" at bounding box center [57, 91] width 112 height 25
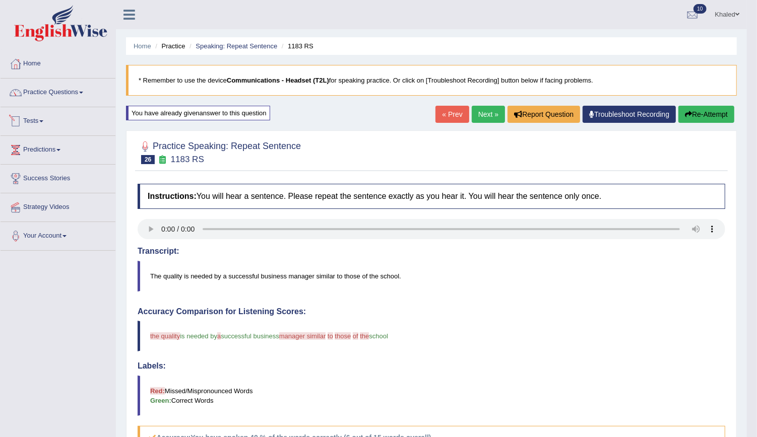
click at [40, 119] on link "Tests" at bounding box center [58, 119] width 115 height 25
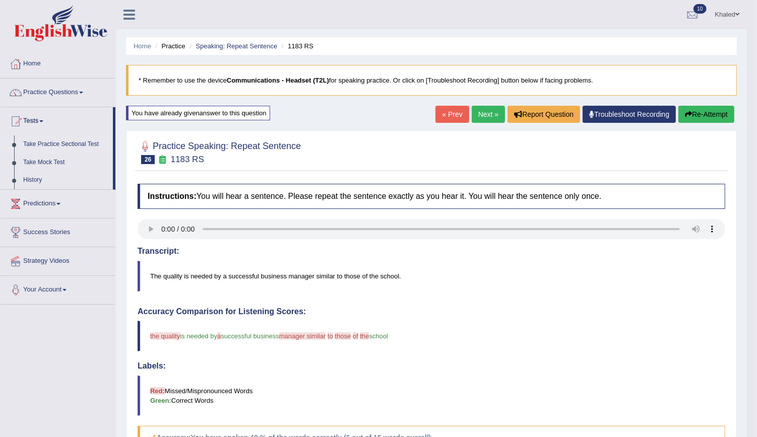
click at [43, 143] on link "Take Practice Sectional Test" at bounding box center [66, 145] width 94 height 18
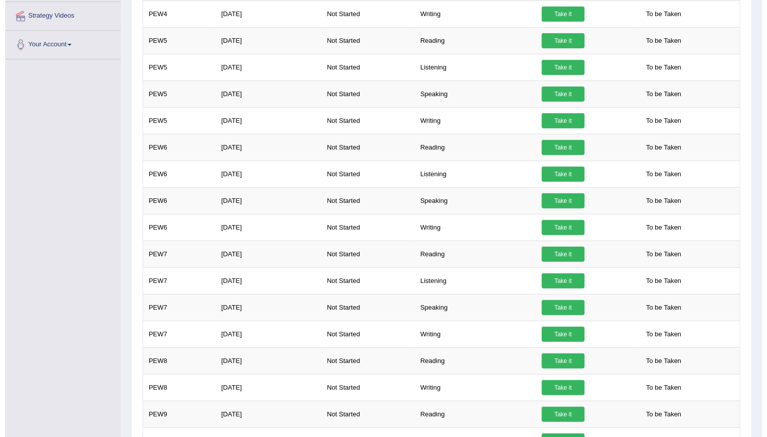
scroll to position [256, 0]
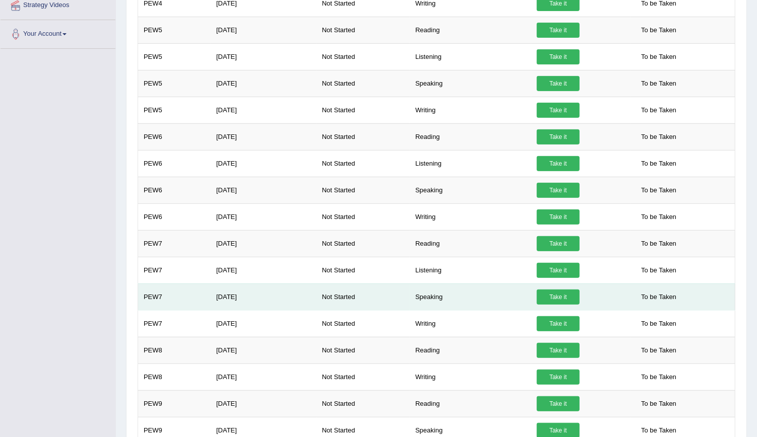
click at [549, 296] on link "Take it" at bounding box center [558, 297] width 43 height 15
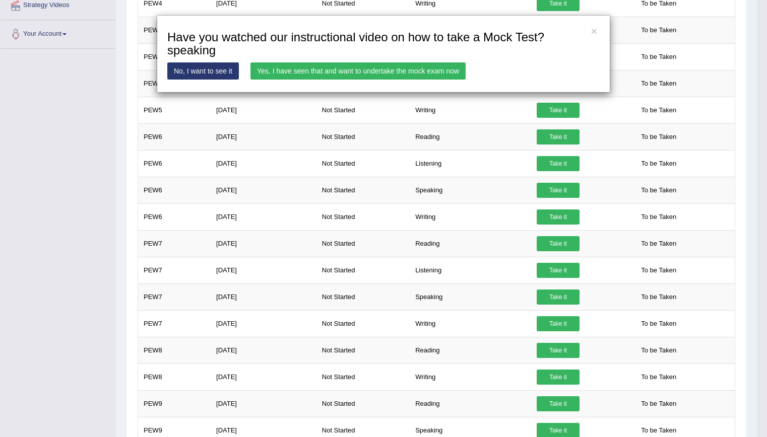
click at [333, 73] on link "Yes, I have seen that and want to undertake the mock exam now" at bounding box center [357, 70] width 215 height 17
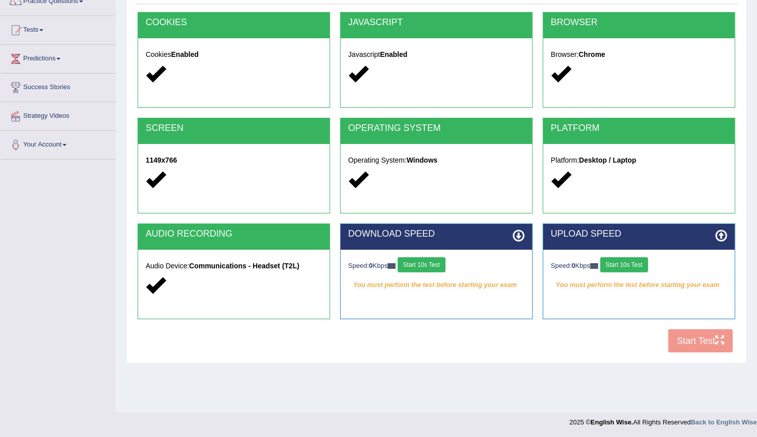
click at [433, 261] on button "Start 10s Test" at bounding box center [421, 264] width 48 height 15
click at [625, 258] on button "Start 10s Test" at bounding box center [624, 264] width 48 height 15
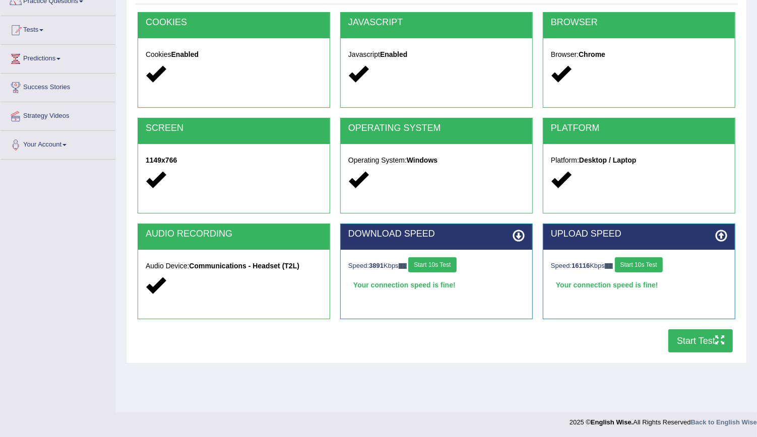
click at [694, 341] on button "Start Test" at bounding box center [700, 340] width 64 height 23
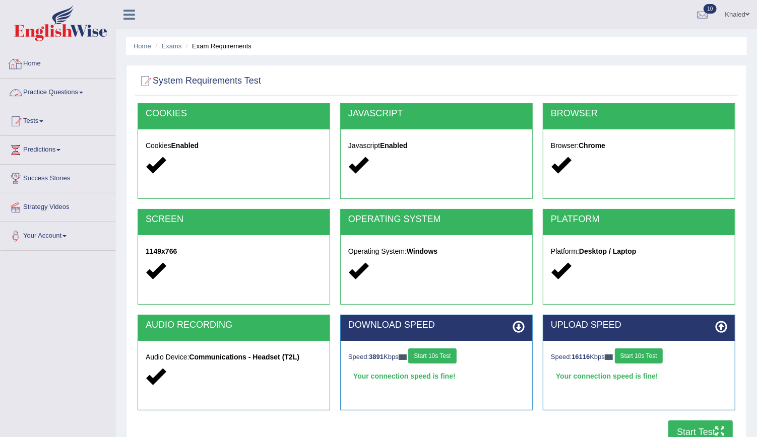
click at [41, 100] on link "Practice Questions" at bounding box center [58, 91] width 115 height 25
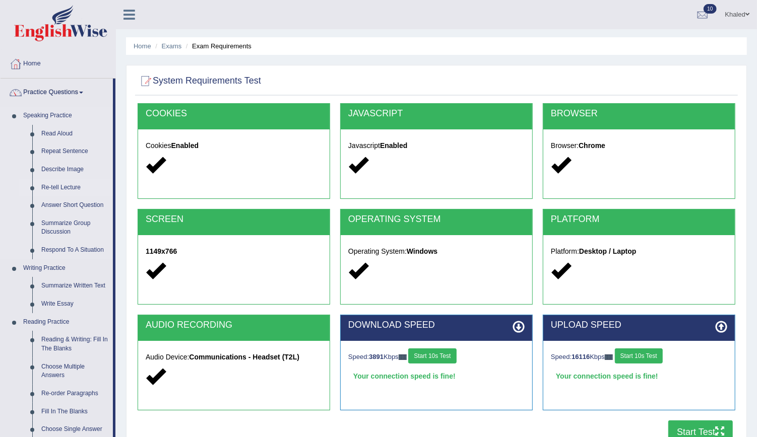
click at [68, 185] on link "Re-tell Lecture" at bounding box center [75, 188] width 76 height 18
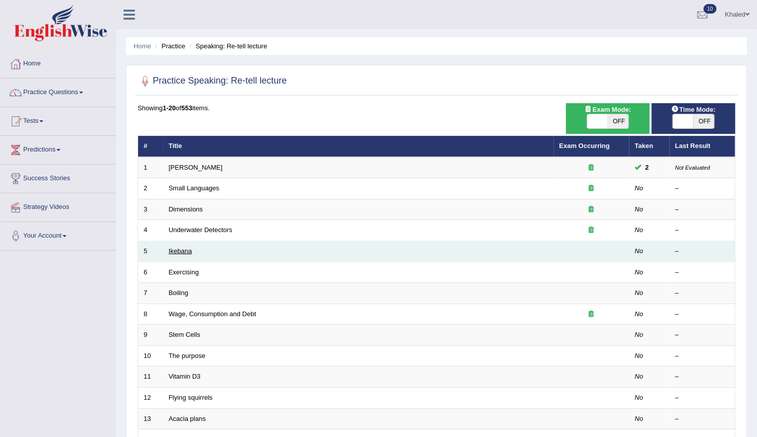
click at [182, 247] on link "Ikebana" at bounding box center [180, 251] width 23 height 8
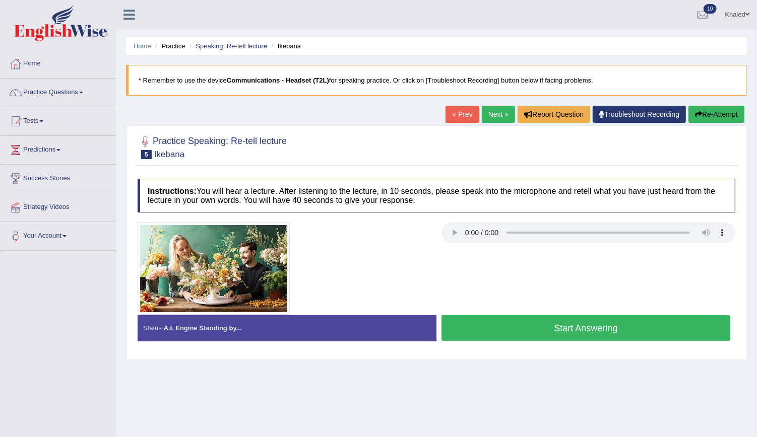
click at [528, 331] on button "Start Answering" at bounding box center [585, 328] width 289 height 26
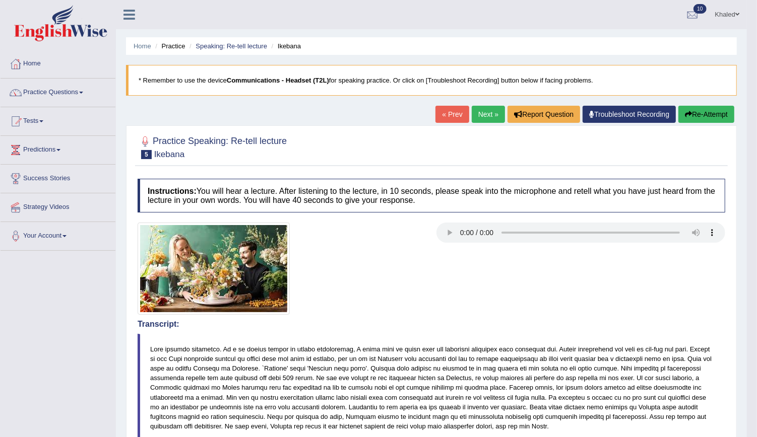
click at [485, 113] on link "Next »" at bounding box center [488, 114] width 33 height 17
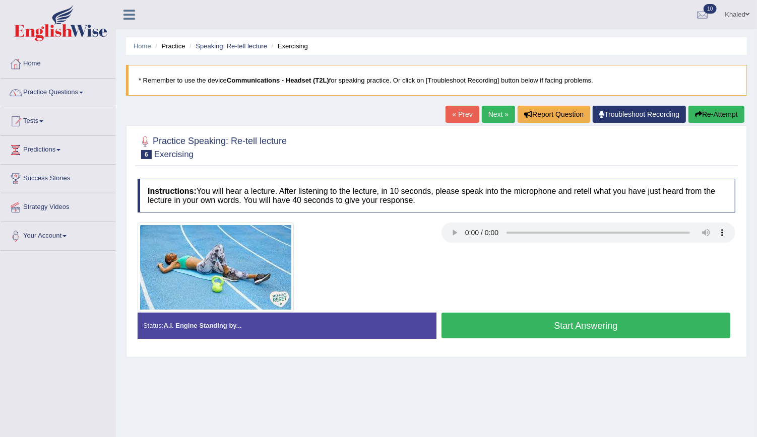
click at [493, 326] on button "Start Answering" at bounding box center [585, 326] width 289 height 26
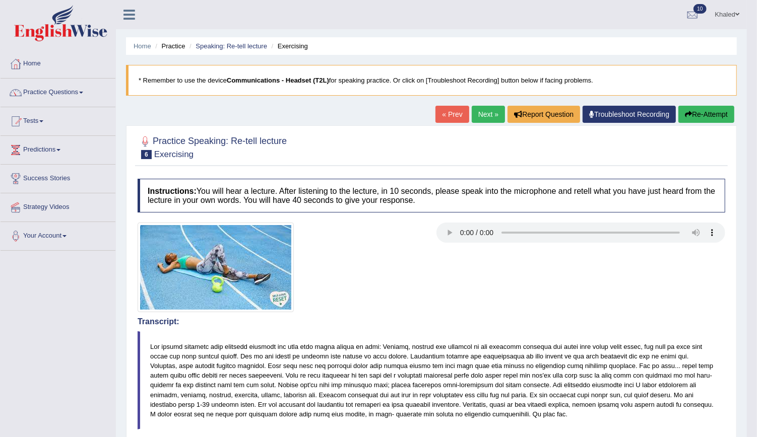
click at [493, 120] on link "Next »" at bounding box center [488, 114] width 33 height 17
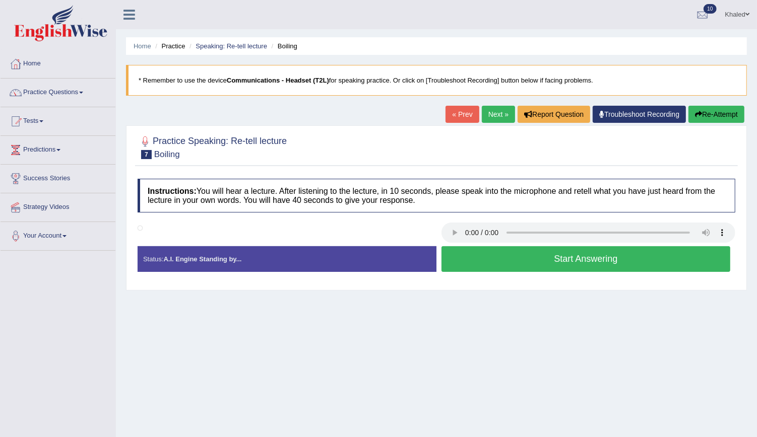
click at [542, 261] on button "Start Answering" at bounding box center [585, 259] width 289 height 26
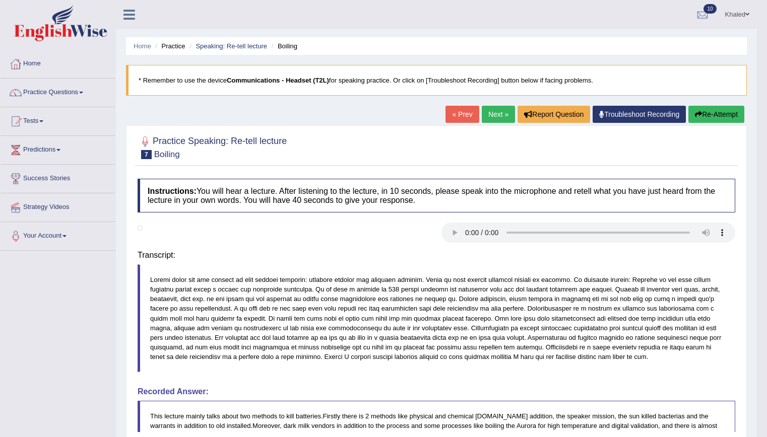
click at [542, 261] on body "Toggle navigation Home Practice Questions Speaking Practice Read Aloud Repeat S…" at bounding box center [383, 218] width 767 height 437
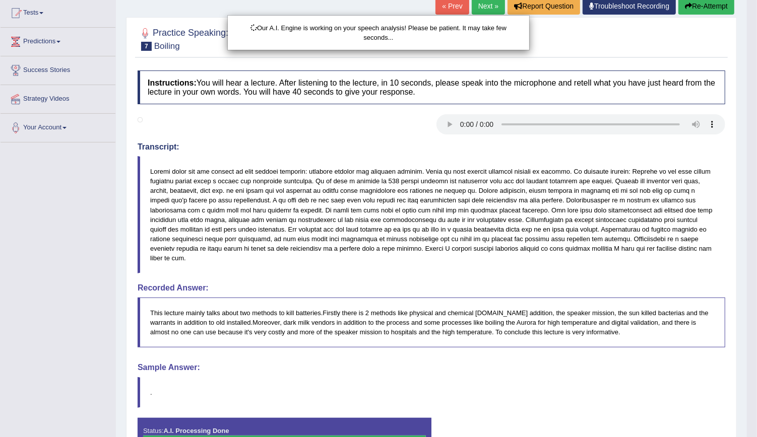
scroll to position [164, 0]
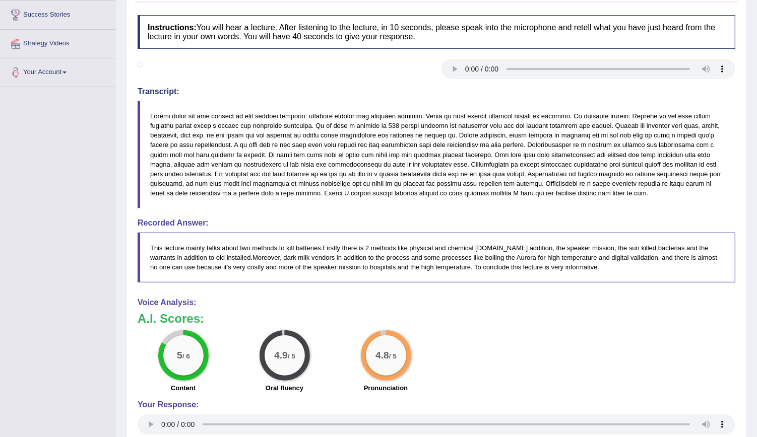
drag, startPoint x: 764, startPoint y: 192, endPoint x: 764, endPoint y: 327, distance: 135.0
click at [756, 274] on html "Toggle navigation Home Practice Questions Speaking Practice Read Aloud Repeat S…" at bounding box center [378, 54] width 757 height 437
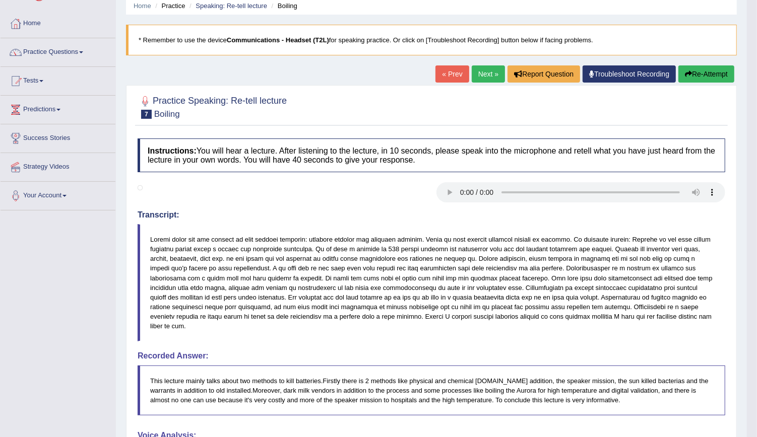
scroll to position [0, 0]
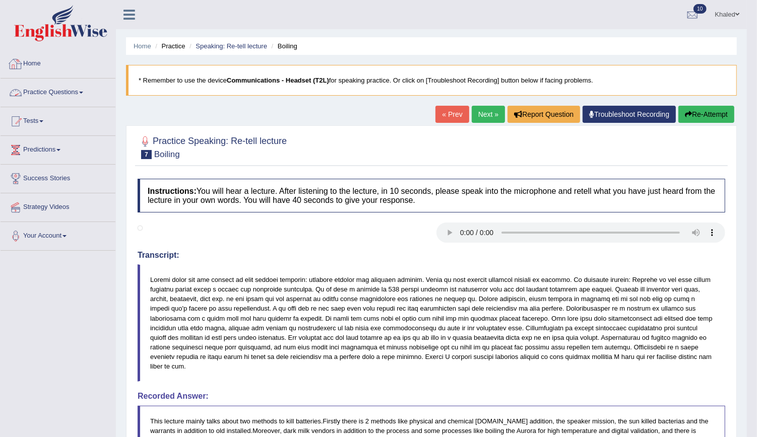
click at [64, 90] on link "Practice Questions" at bounding box center [58, 91] width 115 height 25
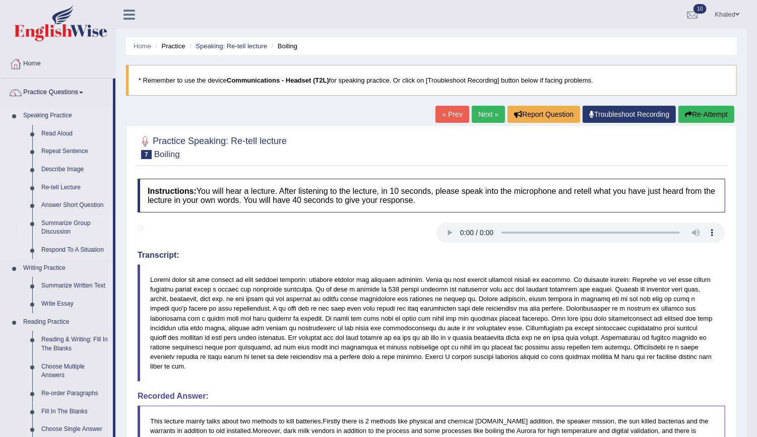
click at [54, 229] on link "Summarize Group Discussion" at bounding box center [75, 228] width 76 height 27
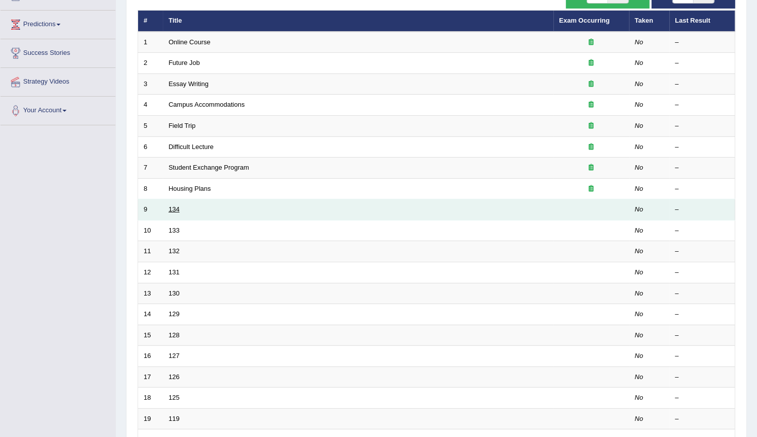
click at [172, 210] on link "134" at bounding box center [174, 210] width 11 height 8
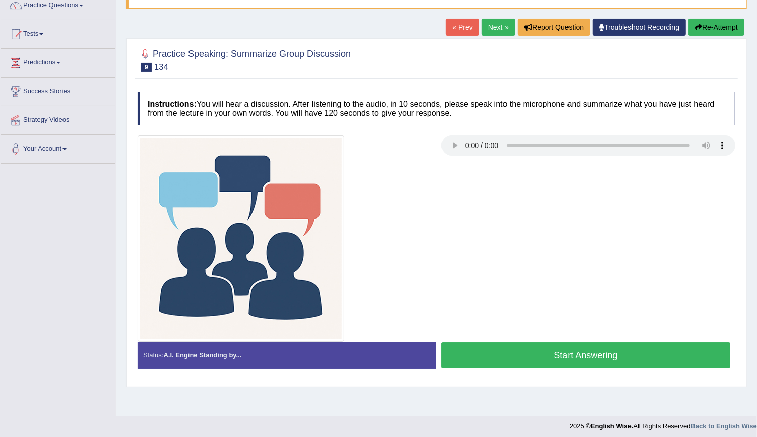
scroll to position [91, 0]
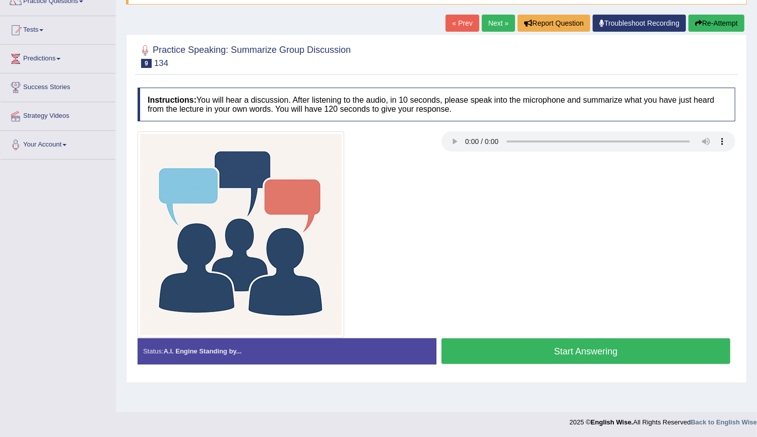
click at [557, 360] on button "Start Answering" at bounding box center [585, 352] width 289 height 26
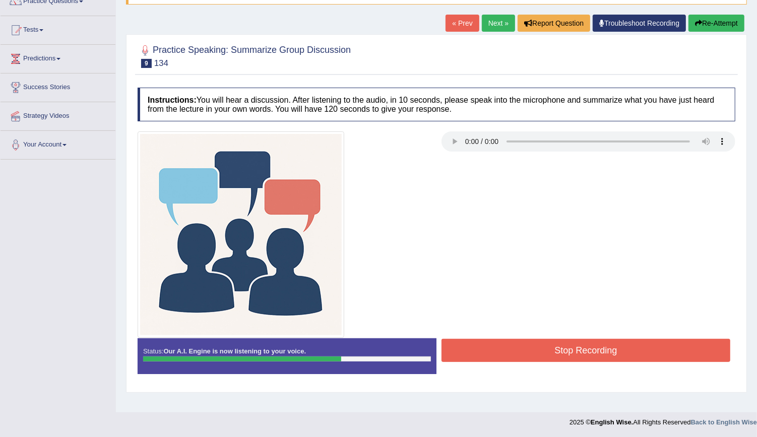
click at [688, 357] on button "Stop Recording" at bounding box center [585, 350] width 289 height 23
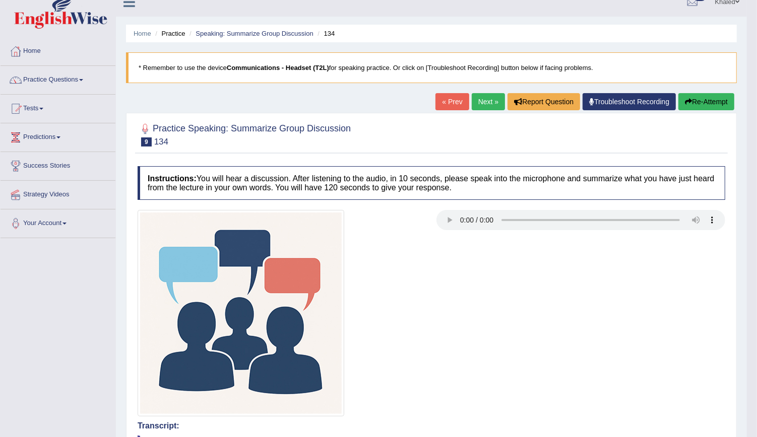
scroll to position [0, 0]
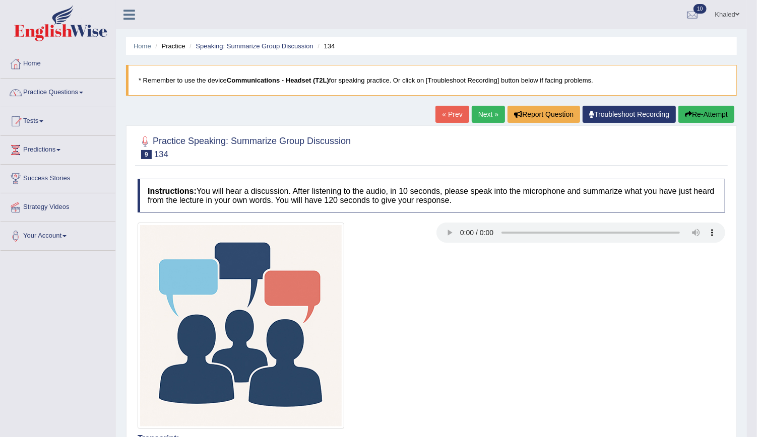
click at [485, 117] on link "Next »" at bounding box center [488, 114] width 33 height 17
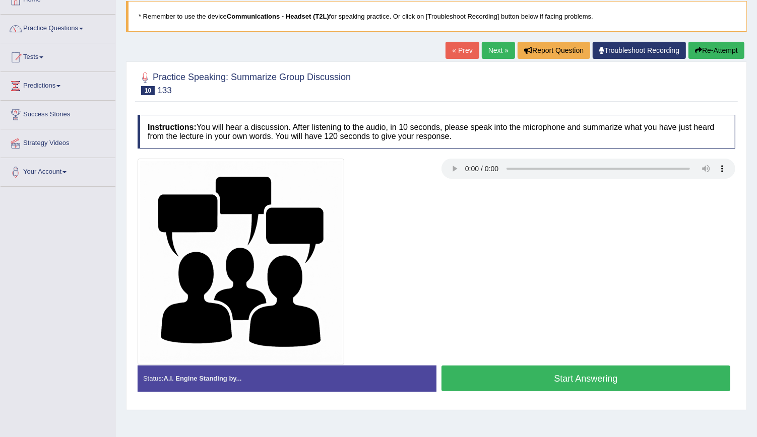
scroll to position [68, 0]
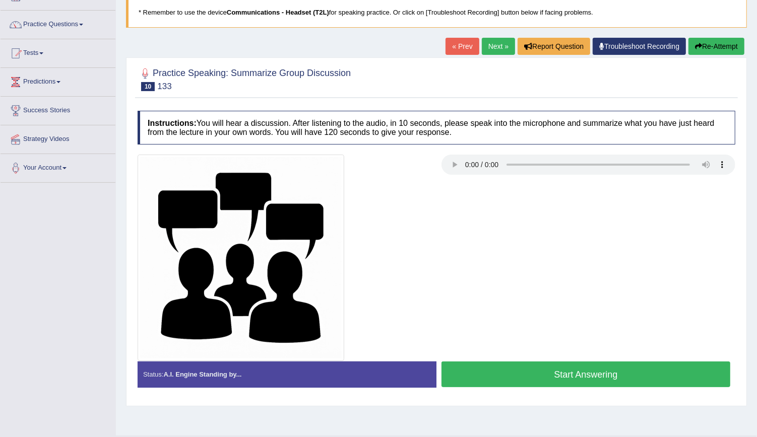
click at [637, 370] on button "Start Answering" at bounding box center [585, 375] width 289 height 26
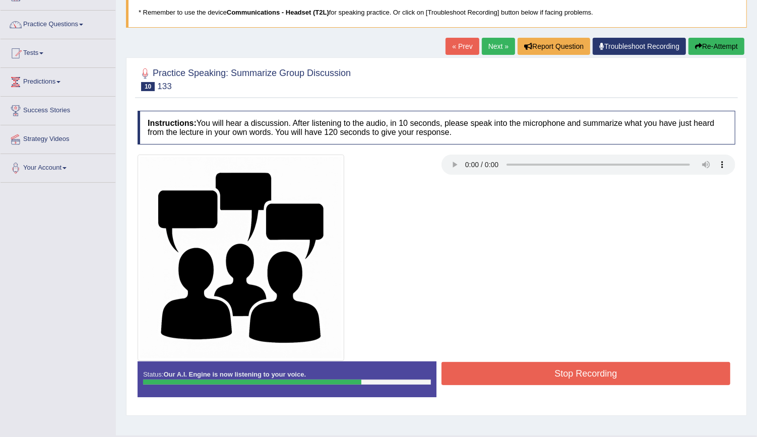
click at [637, 370] on button "Stop Recording" at bounding box center [585, 373] width 289 height 23
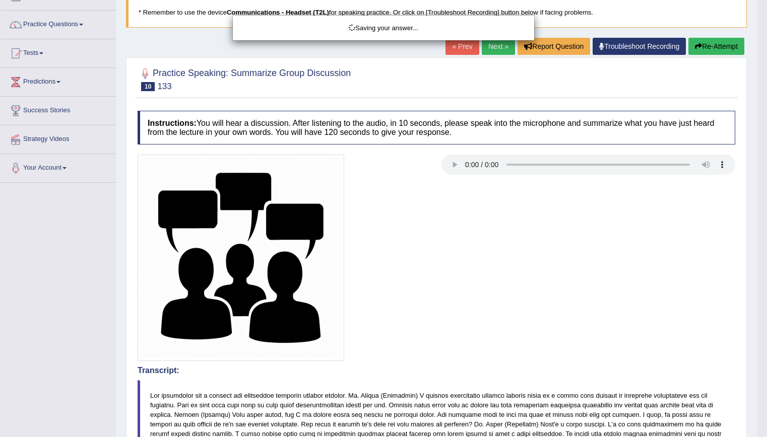
click at [729, 181] on div "Saving your answer..." at bounding box center [383, 218] width 767 height 437
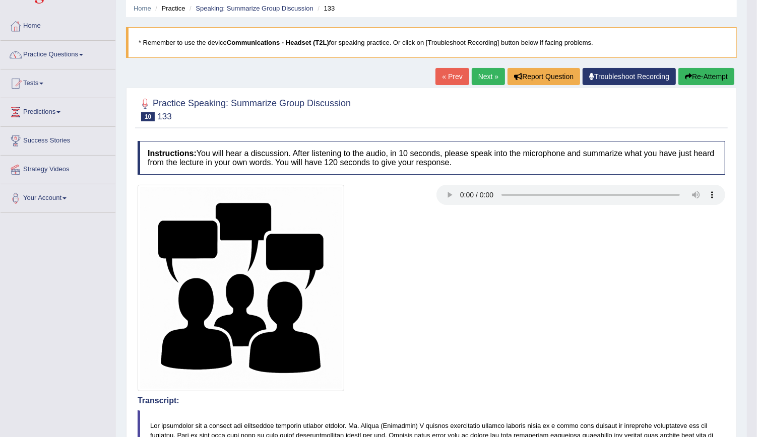
scroll to position [0, 0]
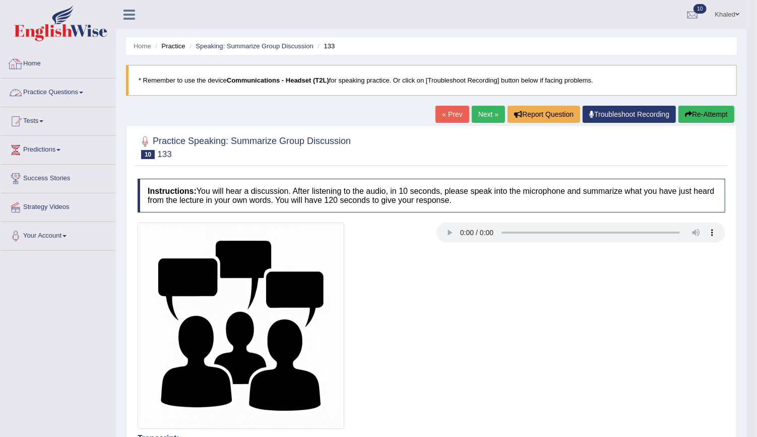
click at [48, 92] on link "Practice Questions" at bounding box center [58, 91] width 115 height 25
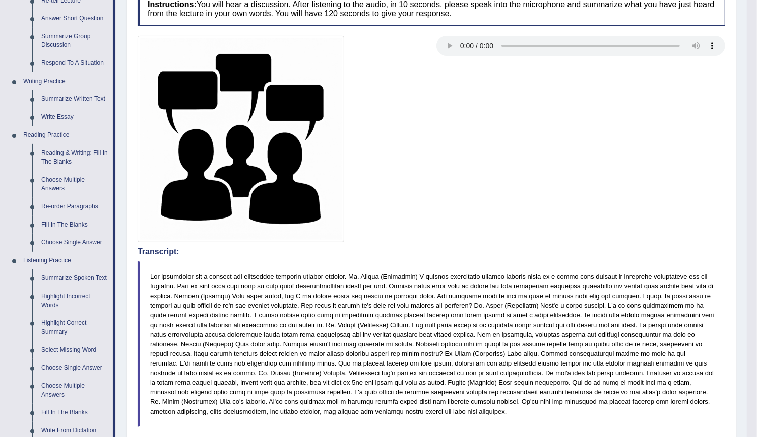
scroll to position [193, 0]
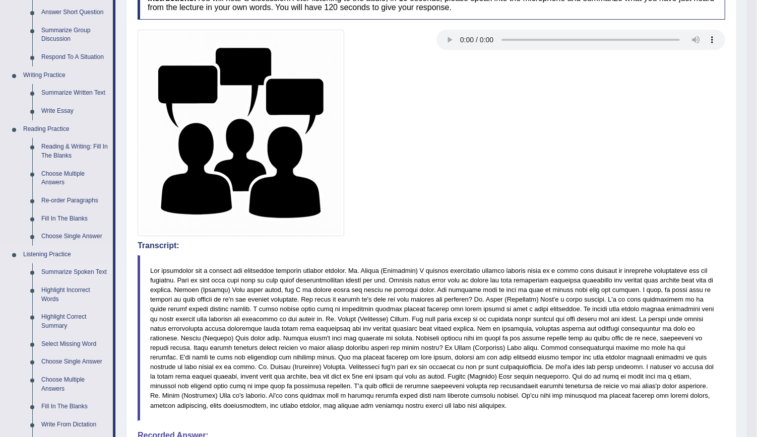
click at [71, 272] on link "Summarize Spoken Text" at bounding box center [75, 272] width 76 height 18
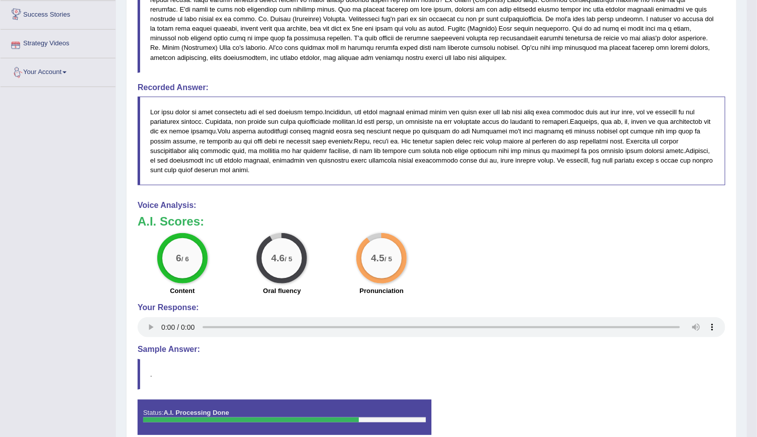
scroll to position [578, 0]
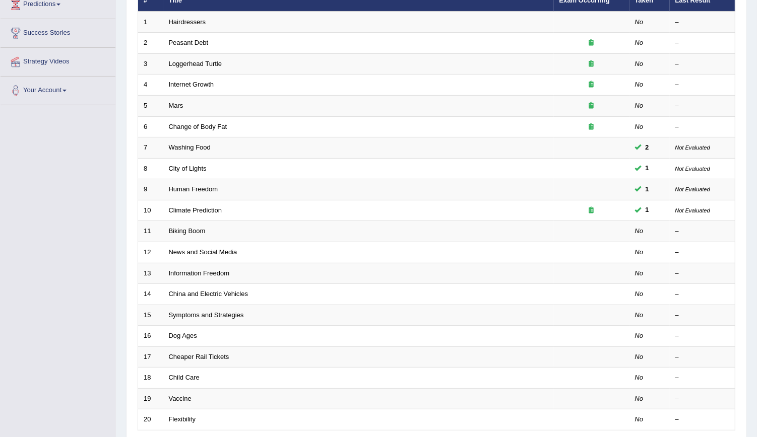
scroll to position [196, 0]
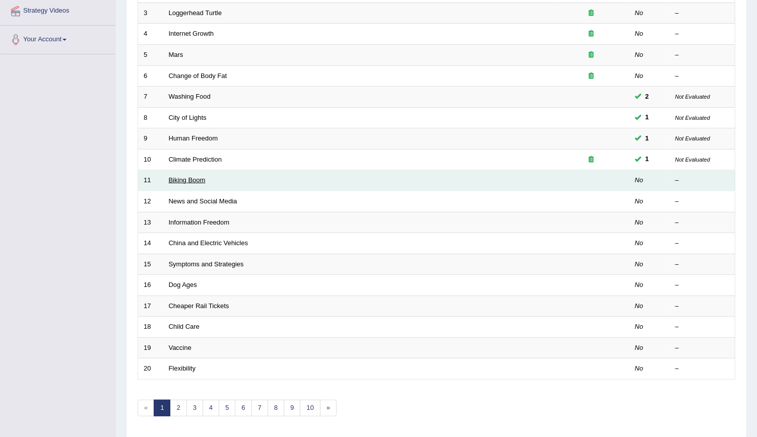
click at [191, 176] on link "Biking Boom" at bounding box center [187, 180] width 37 height 8
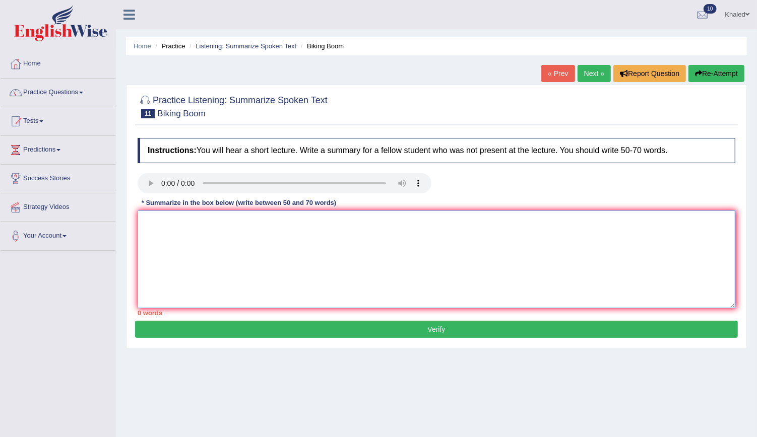
click at [402, 227] on textarea at bounding box center [436, 260] width 597 height 98
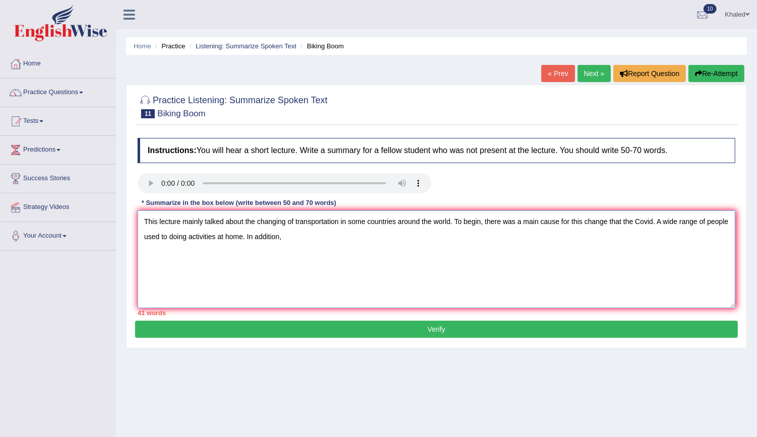
click at [189, 237] on textarea "This lecture mainly talked about the changing of transportation in some countri…" at bounding box center [436, 260] width 597 height 98
click at [318, 241] on textarea "This lecture mainly talked about the changing of transportation in some countri…" at bounding box center [436, 260] width 597 height 98
click at [309, 240] on textarea "This lecture mainly talked about the changing of transportation in some countri…" at bounding box center [436, 260] width 597 height 98
click at [404, 240] on textarea "This lecture mainly talked about the changing of transportation in some countri…" at bounding box center [436, 260] width 597 height 98
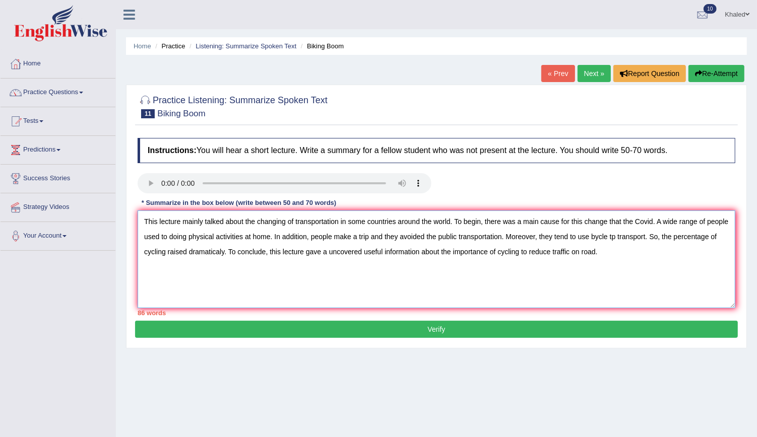
click at [624, 221] on textarea "This lecture mainly talked about the changing of transportation in some countri…" at bounding box center [436, 260] width 597 height 98
drag, startPoint x: 628, startPoint y: 237, endPoint x: 667, endPoint y: 237, distance: 39.3
click at [667, 237] on textarea "This lecture mainly talked about the changing of transportation in some countri…" at bounding box center [436, 260] width 597 height 98
drag, startPoint x: 200, startPoint y: 252, endPoint x: 631, endPoint y: 237, distance: 431.5
click at [631, 237] on textarea "This lecture mainly talked about the changing of transportation in some countri…" at bounding box center [436, 260] width 597 height 98
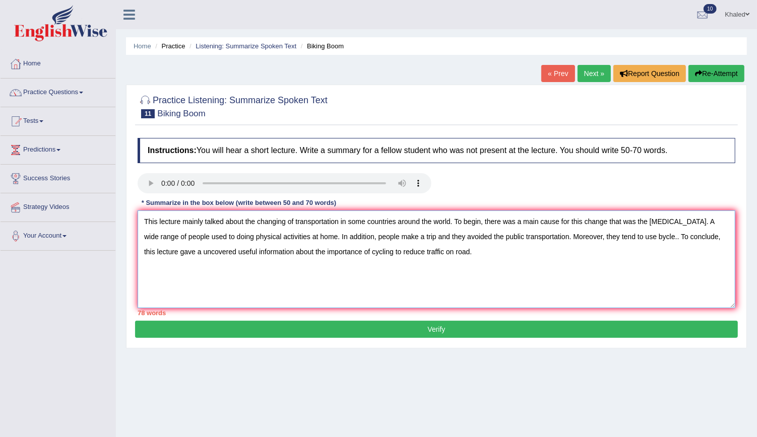
click at [665, 252] on textarea "This lecture mainly talked about the changing of transportation in some countri…" at bounding box center [436, 260] width 597 height 98
click at [204, 250] on textarea "This lecture mainly talked about the changing of transportation in some countri…" at bounding box center [436, 260] width 597 height 98
drag, startPoint x: 298, startPoint y: 252, endPoint x: 243, endPoint y: 247, distance: 54.7
click at [243, 247] on textarea "This lecture mainly talked about the changing of transportation in some countri…" at bounding box center [436, 260] width 597 height 98
click at [451, 221] on textarea "This lecture mainly talked about the changing of transportation in some countri…" at bounding box center [436, 260] width 597 height 98
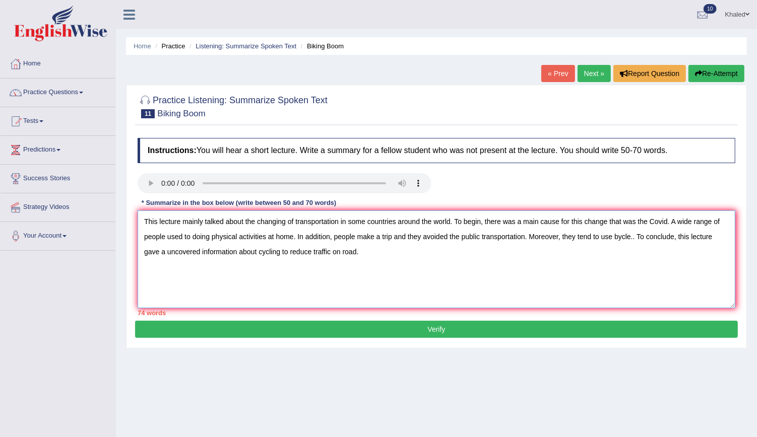
drag, startPoint x: 451, startPoint y: 221, endPoint x: 349, endPoint y: 214, distance: 102.0
click at [349, 214] on textarea "This lecture mainly talked about the changing of transportation in some countri…" at bounding box center [436, 260] width 597 height 98
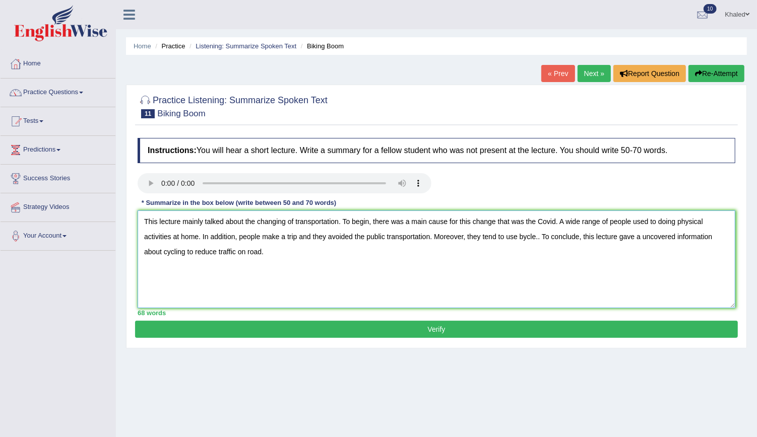
click at [164, 251] on textarea "This lecture mainly talked about the changing of transportation. To begin, ther…" at bounding box center [436, 260] width 597 height 98
drag, startPoint x: 164, startPoint y: 251, endPoint x: 175, endPoint y: 251, distance: 10.6
click at [175, 251] on textarea "This lecture mainly talked about the changing of transportation. To begin, ther…" at bounding box center [436, 260] width 597 height 98
type textarea "This lecture mainly talked about the changing of transportation. To begin, ther…"
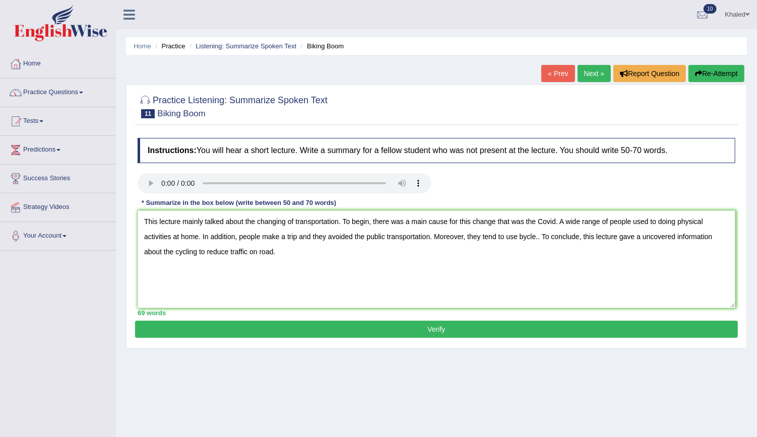
click at [243, 326] on button "Verify" at bounding box center [436, 329] width 602 height 17
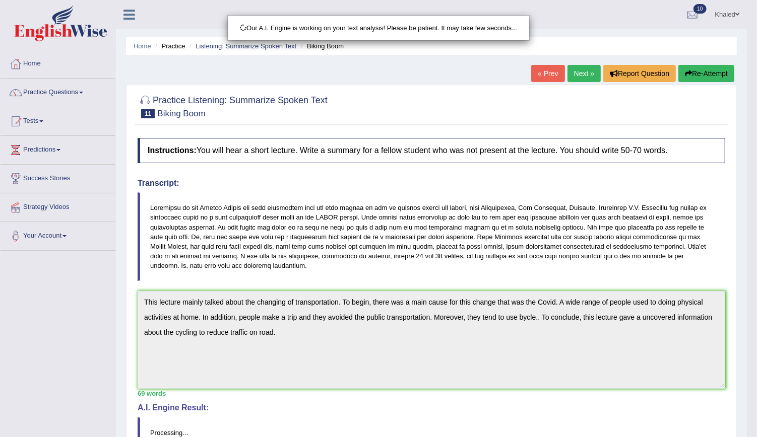
click at [430, 326] on div "Our A.I. Engine is working on your text analysis! Please be patient. It may tak…" at bounding box center [378, 218] width 757 height 437
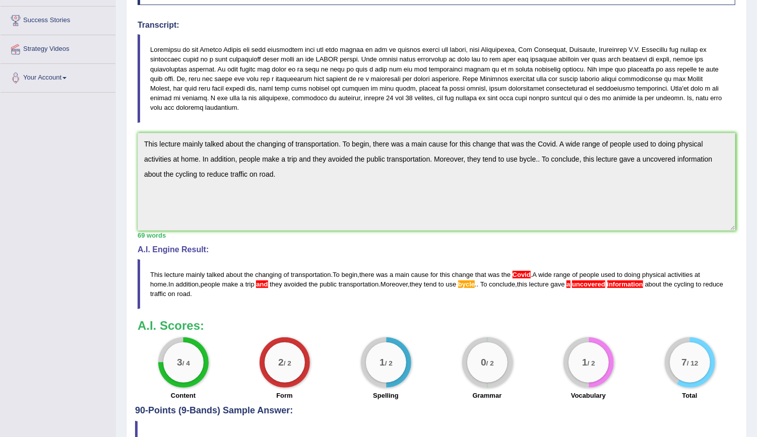
scroll to position [159, 0]
drag, startPoint x: 150, startPoint y: 256, endPoint x: 173, endPoint y: 277, distance: 31.0
click at [173, 277] on blockquote "This lecture mainly talked about the changing of transportation . To begin , th…" at bounding box center [436, 284] width 597 height 50
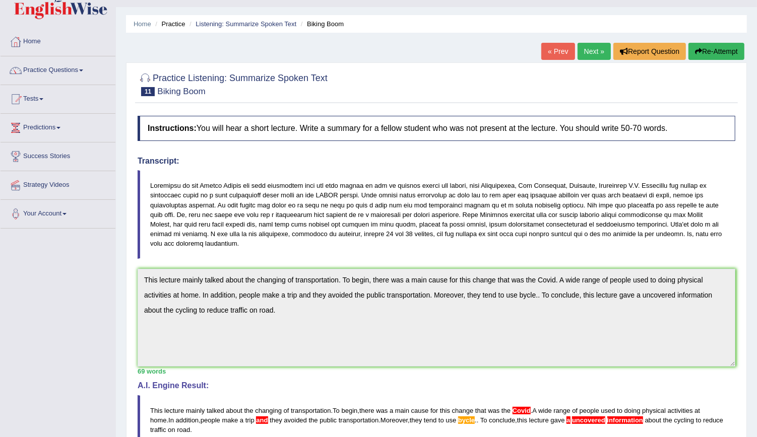
scroll to position [4, 0]
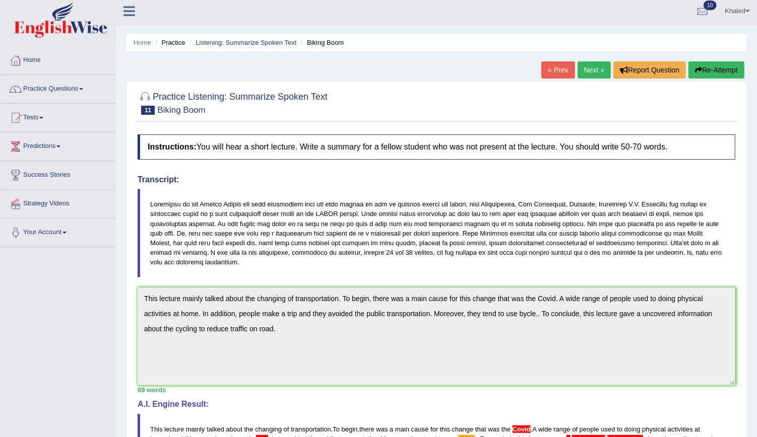
click at [592, 73] on link "Next »" at bounding box center [593, 69] width 33 height 17
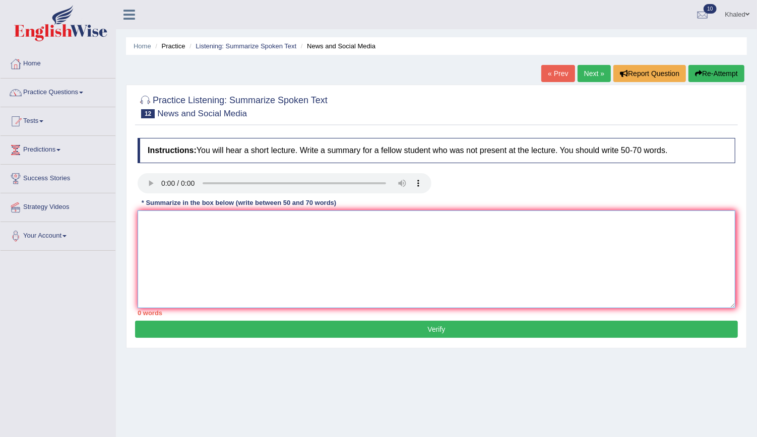
click at [205, 245] on textarea at bounding box center [436, 260] width 597 height 98
type textarea "t"
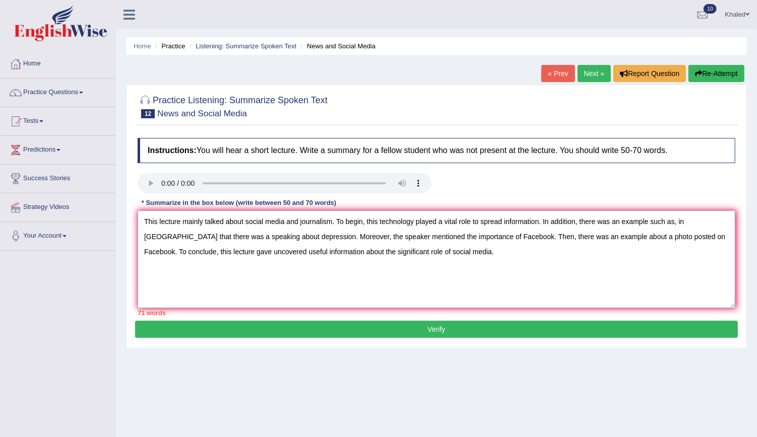
click at [675, 222] on textarea "This lecture mainly talked about social media and journalism. To begin, this te…" at bounding box center [436, 260] width 597 height 98
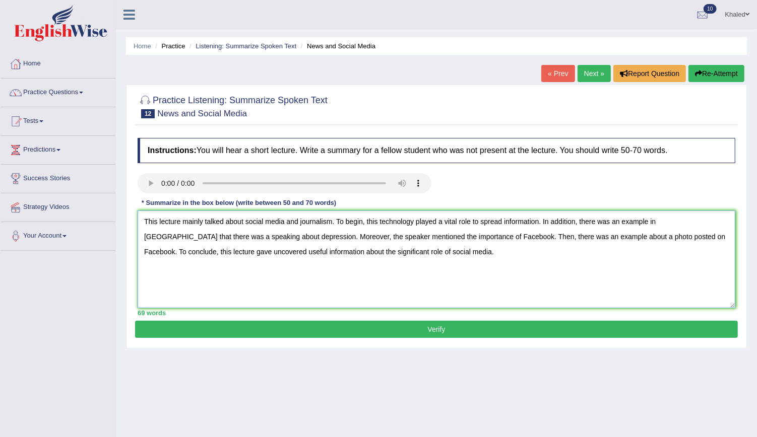
type textarea "This lecture mainly talked about social media and journalism. To begin, this te…"
click at [572, 330] on button "Verify" at bounding box center [436, 329] width 602 height 17
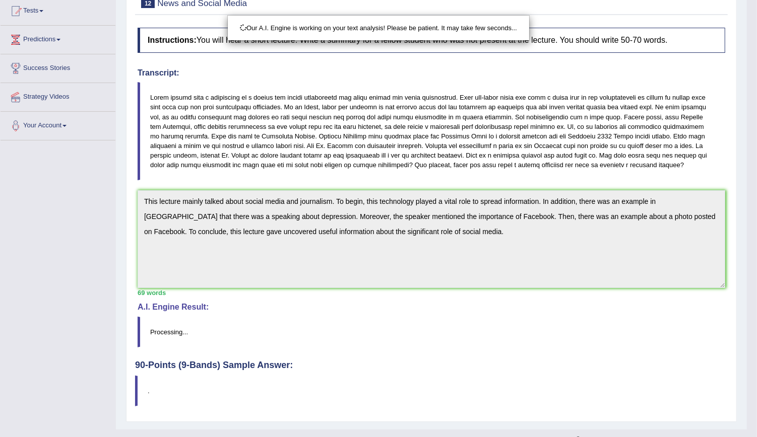
scroll to position [125, 0]
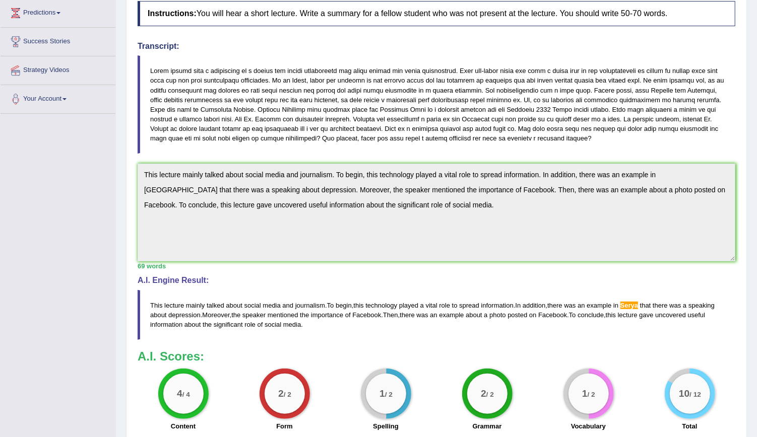
drag, startPoint x: 766, startPoint y: 181, endPoint x: 749, endPoint y: 338, distance: 157.5
click at [749, 300] on html "Toggle navigation Home Practice Questions Speaking Practice Read Aloud Repeat S…" at bounding box center [378, 81] width 757 height 437
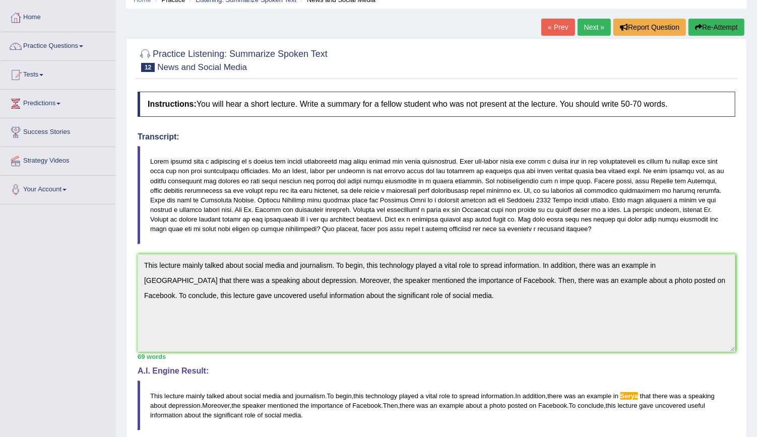
scroll to position [0, 0]
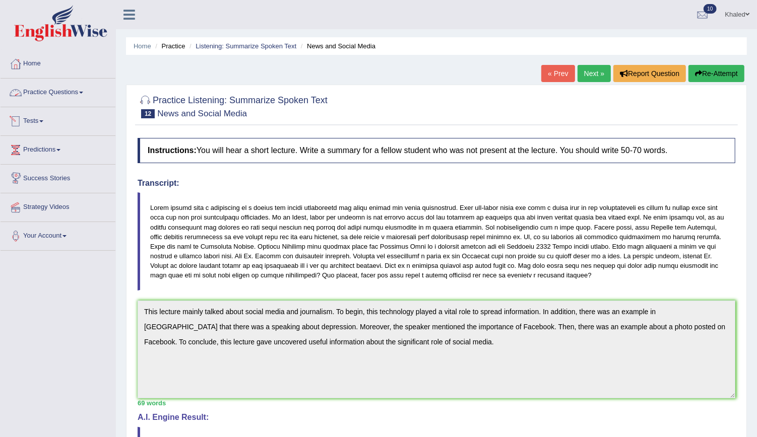
click at [67, 88] on link "Practice Questions" at bounding box center [58, 91] width 115 height 25
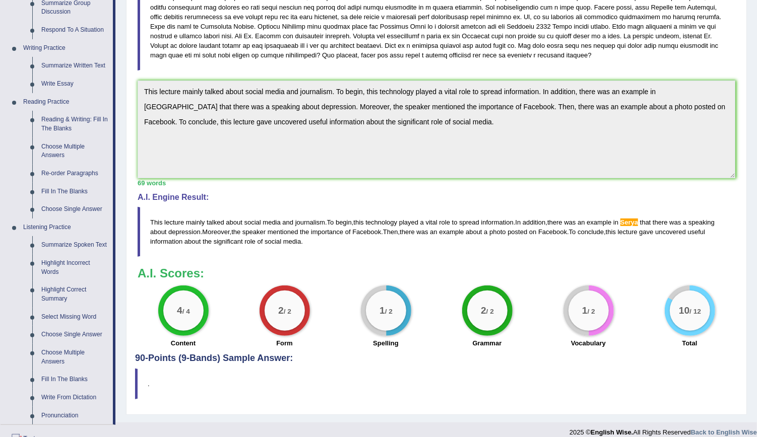
scroll to position [222, 0]
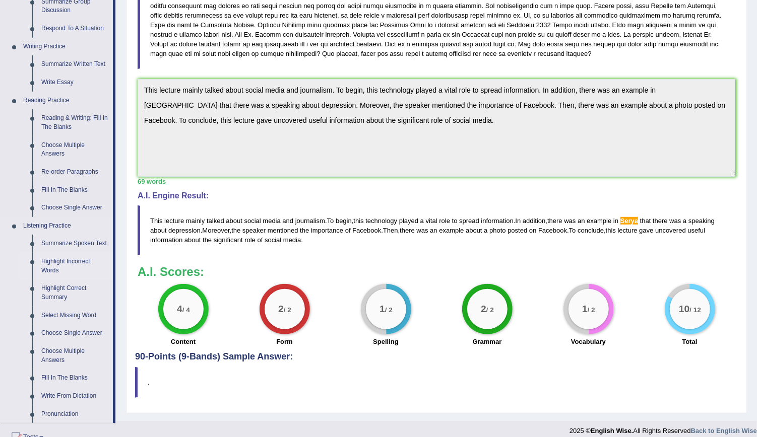
click at [56, 265] on link "Highlight Incorrect Words" at bounding box center [75, 266] width 76 height 27
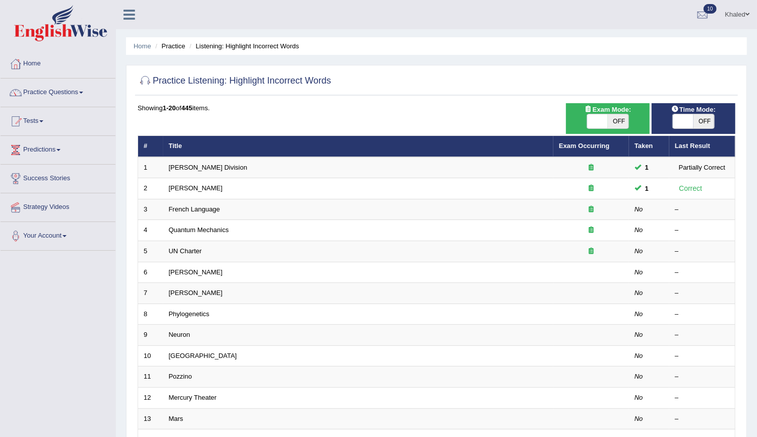
scroll to position [82, 0]
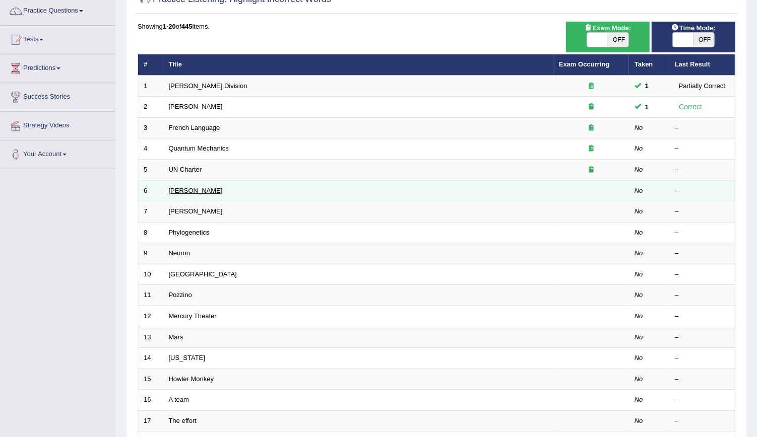
click at [169, 187] on link "[PERSON_NAME]" at bounding box center [196, 191] width 54 height 8
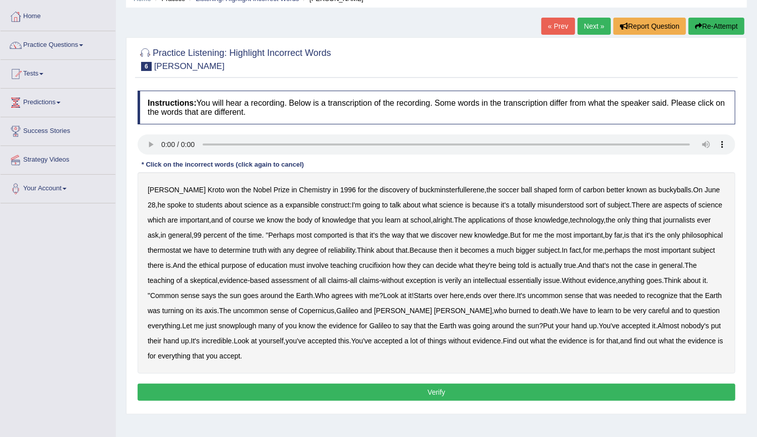
scroll to position [75, 0]
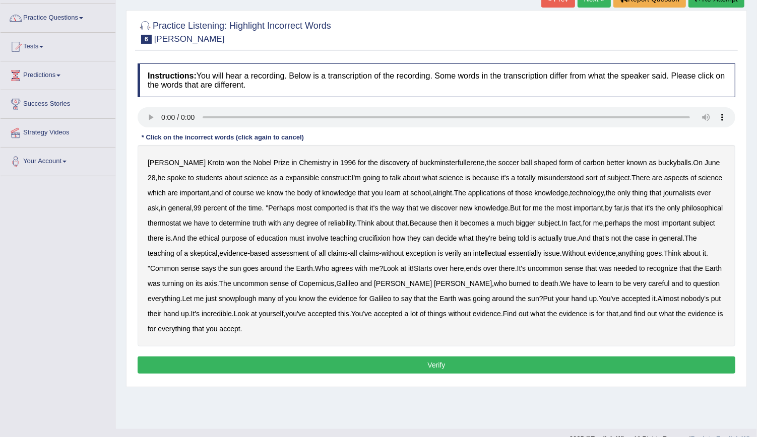
click at [285, 178] on b "expansible" at bounding box center [302, 178] width 34 height 8
click at [327, 204] on b "comported" at bounding box center [330, 208] width 33 height 8
click at [181, 224] on b "thermostat" at bounding box center [164, 223] width 33 height 8
click at [390, 237] on b "crucifixion" at bounding box center [374, 238] width 31 height 8
click at [461, 250] on b "verily" at bounding box center [453, 253] width 17 height 8
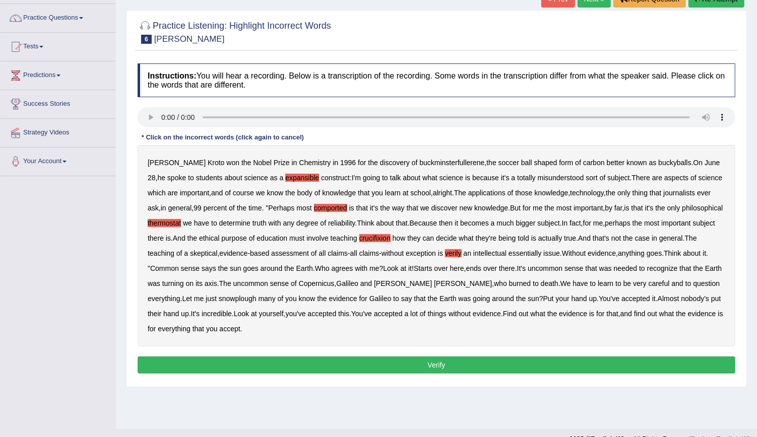
click at [541, 252] on b "essentially" at bounding box center [524, 253] width 33 height 8
click at [256, 299] on b "snowplough" at bounding box center [238, 299] width 38 height 8
click at [461, 367] on button "Verify" at bounding box center [436, 365] width 597 height 17
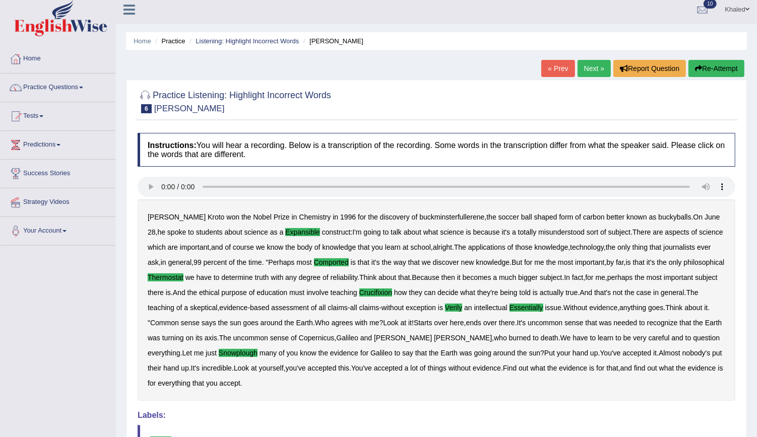
scroll to position [0, 0]
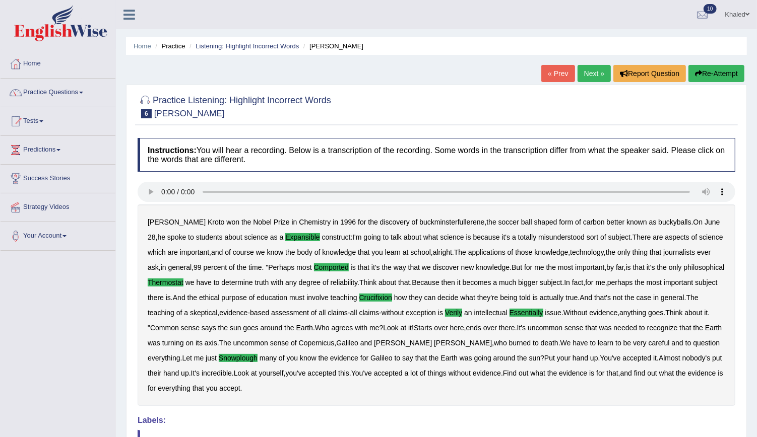
click at [597, 71] on link "Next »" at bounding box center [593, 73] width 33 height 17
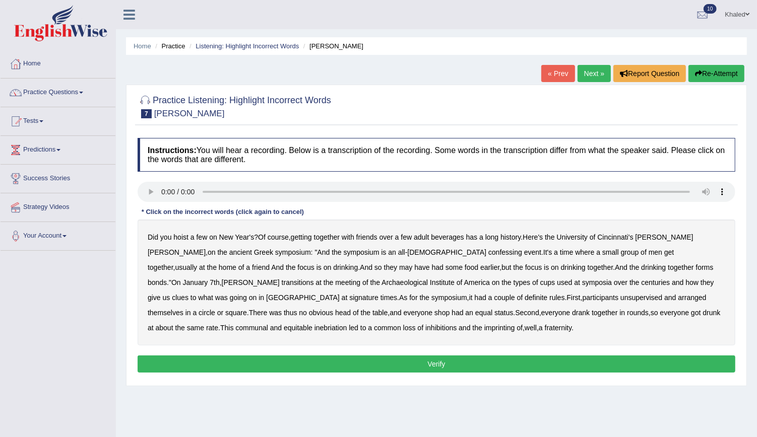
click at [488, 254] on b "confessing" at bounding box center [505, 252] width 34 height 8
click at [314, 279] on b "transitions" at bounding box center [298, 283] width 32 height 8
click at [378, 294] on b "signature" at bounding box center [363, 298] width 29 height 8
click at [620, 295] on b "unsupervised" at bounding box center [641, 298] width 42 height 8
click at [434, 310] on b "shop" at bounding box center [441, 313] width 15 height 8
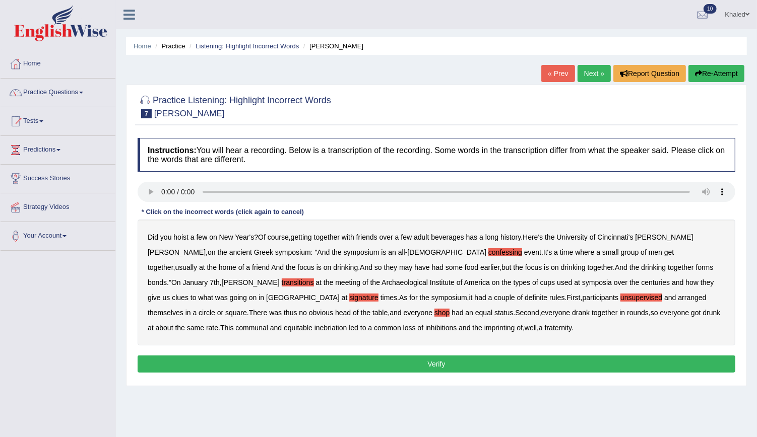
click at [484, 326] on b "imprinting" at bounding box center [499, 328] width 31 height 8
click at [269, 362] on button "Verify" at bounding box center [436, 364] width 597 height 17
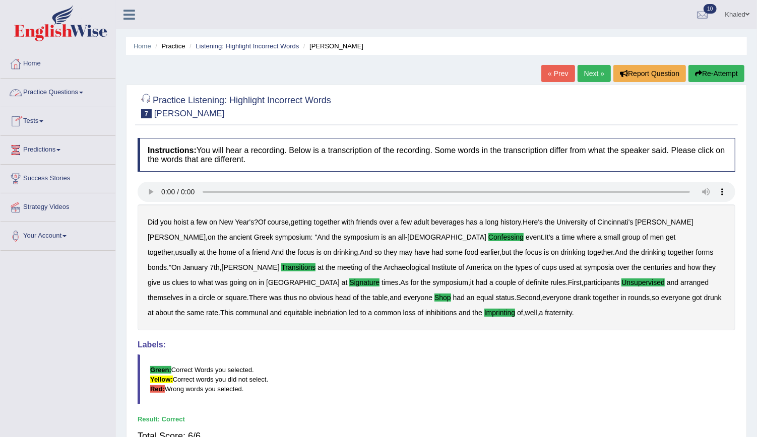
click at [40, 90] on link "Practice Questions" at bounding box center [58, 91] width 115 height 25
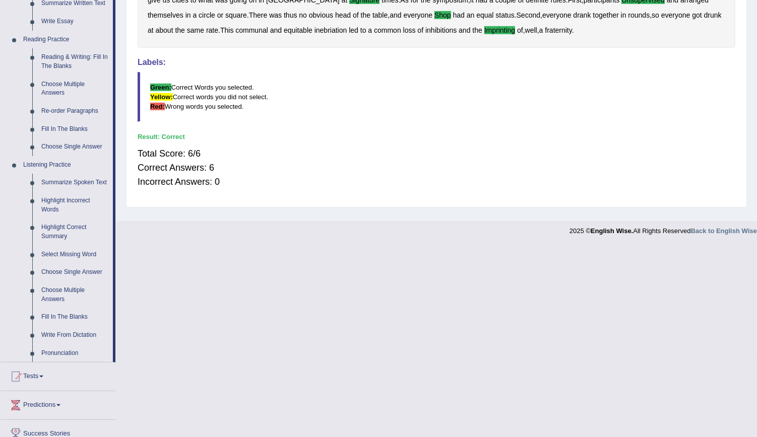
scroll to position [314, 0]
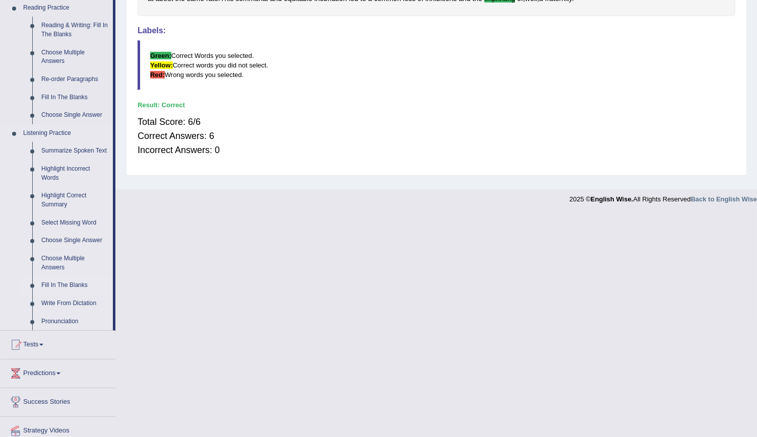
click at [46, 290] on link "Fill In The Blanks" at bounding box center [75, 286] width 76 height 18
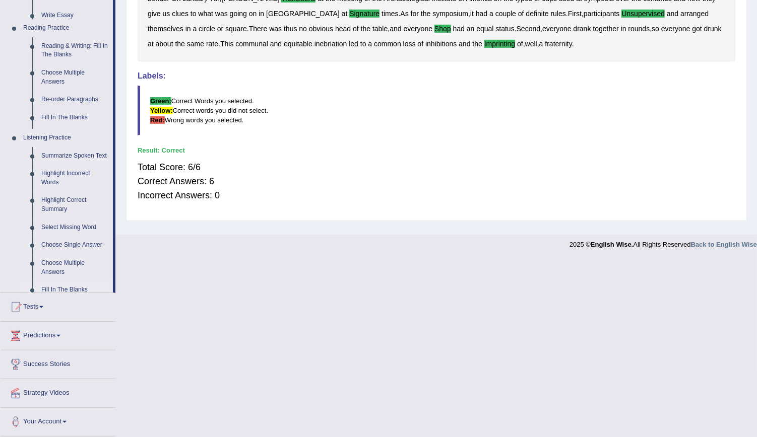
scroll to position [91, 0]
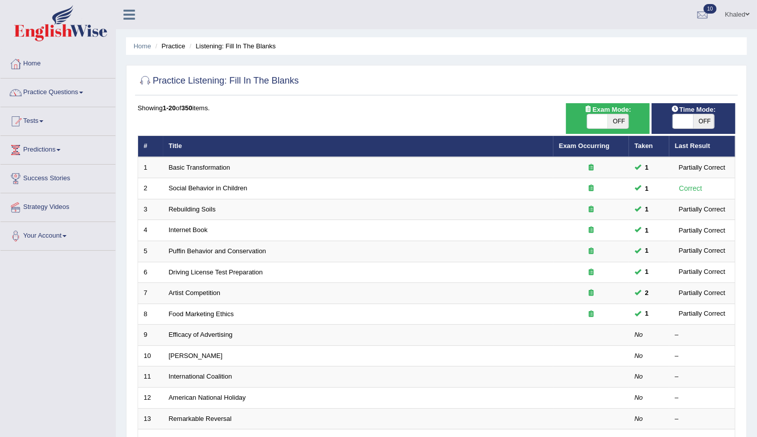
scroll to position [78, 0]
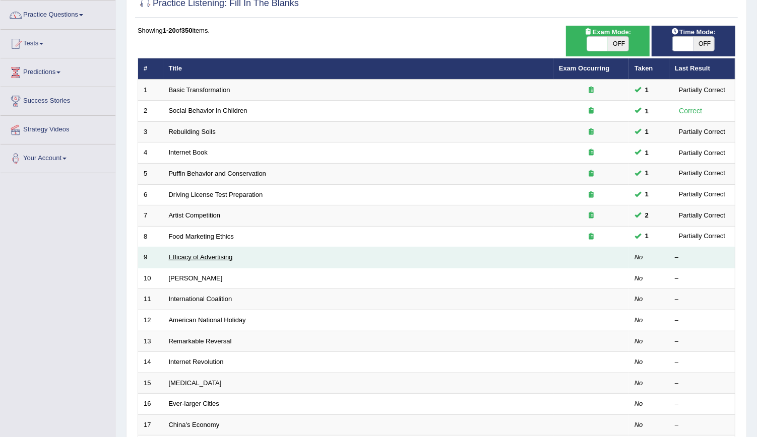
click at [214, 255] on link "Efficacy of Advertising" at bounding box center [201, 257] width 64 height 8
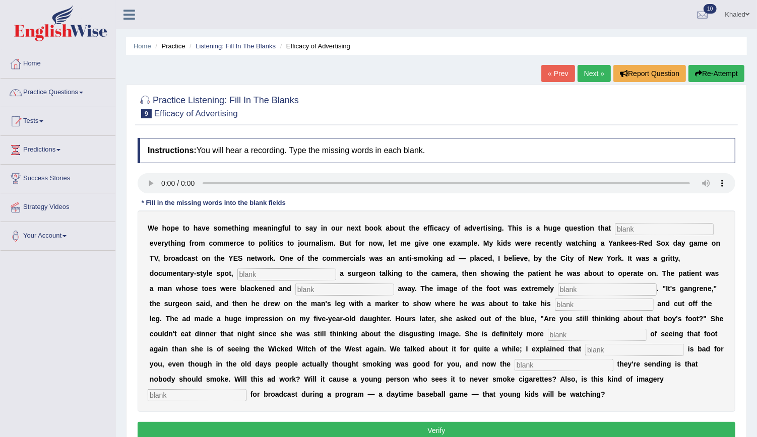
click at [615, 231] on input "text" at bounding box center [664, 229] width 99 height 12
type input "impacts"
click at [237, 273] on input "text" at bounding box center [286, 275] width 99 height 12
type input "featuring"
click at [295, 292] on input "text" at bounding box center [344, 290] width 99 height 12
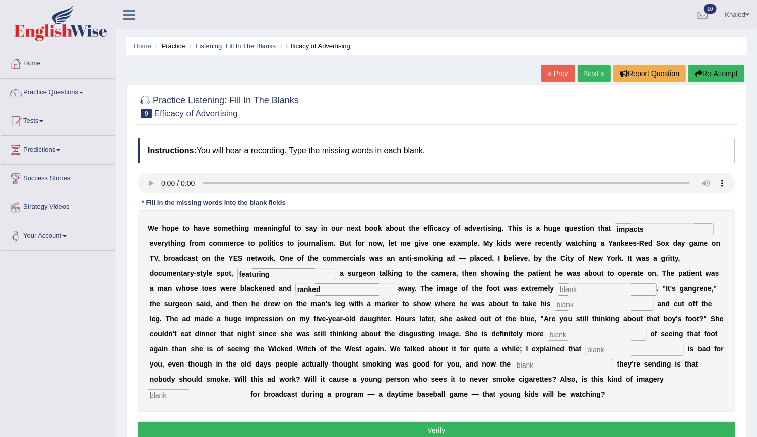
type input "ranked"
click at [558, 289] on input "text" at bounding box center [607, 290] width 99 height 12
type input "distinsting"
click at [406, 307] on div "W e h o p e t o h a v e s o m e t h i n g m e a n i n g f u l t o s a y i n o u…" at bounding box center [436, 312] width 597 height 202
click at [555, 307] on input "text" at bounding box center [604, 305] width 99 height 12
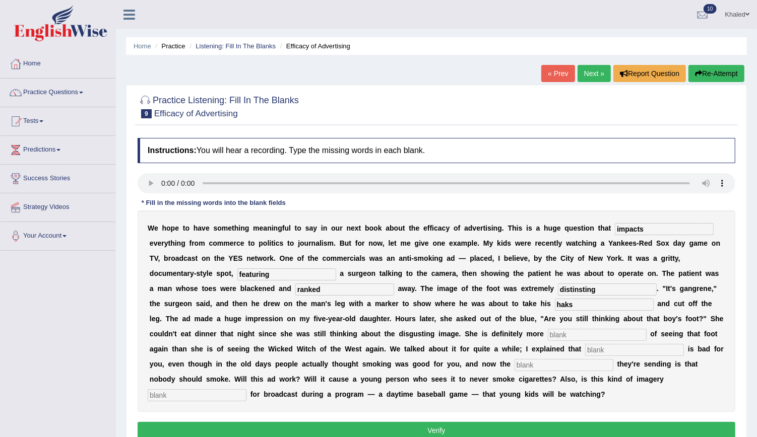
type input "haks"
click at [548, 339] on input "text" at bounding box center [597, 335] width 99 height 12
type input "scare"
click at [585, 347] on input "text" at bounding box center [634, 350] width 99 height 12
type input "smoking"
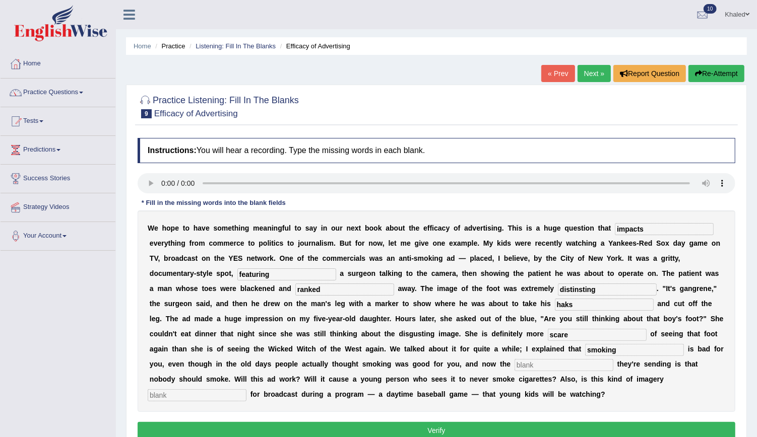
click at [514, 363] on input "text" at bounding box center [563, 365] width 99 height 12
type input "massage"
click at [246, 389] on input "text" at bounding box center [197, 395] width 99 height 12
type input "appropriates"
click at [506, 422] on button "Verify" at bounding box center [436, 430] width 597 height 17
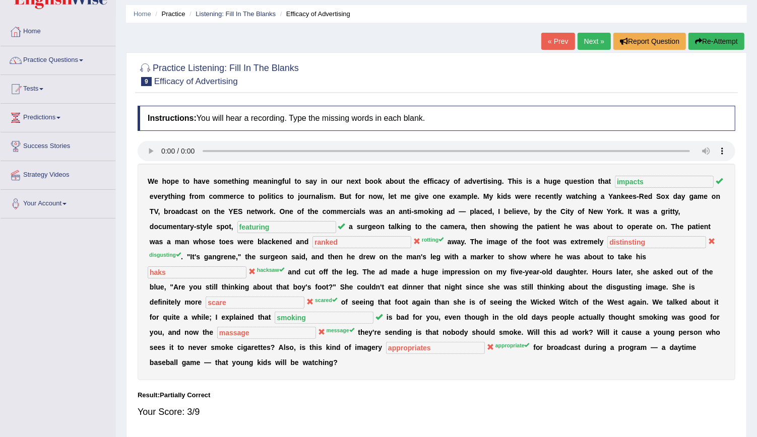
scroll to position [36, 0]
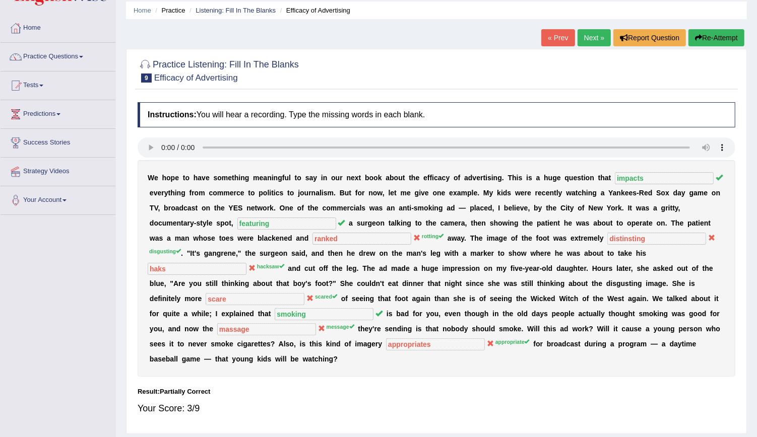
click at [598, 44] on link "Next »" at bounding box center [593, 37] width 33 height 17
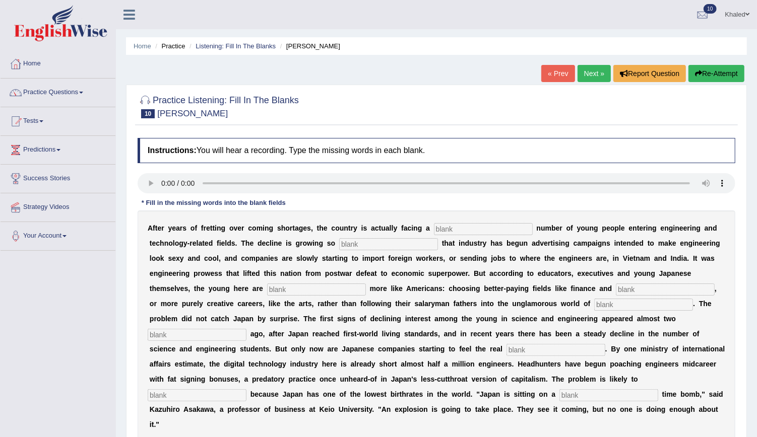
click at [434, 223] on input "text" at bounding box center [483, 229] width 99 height 12
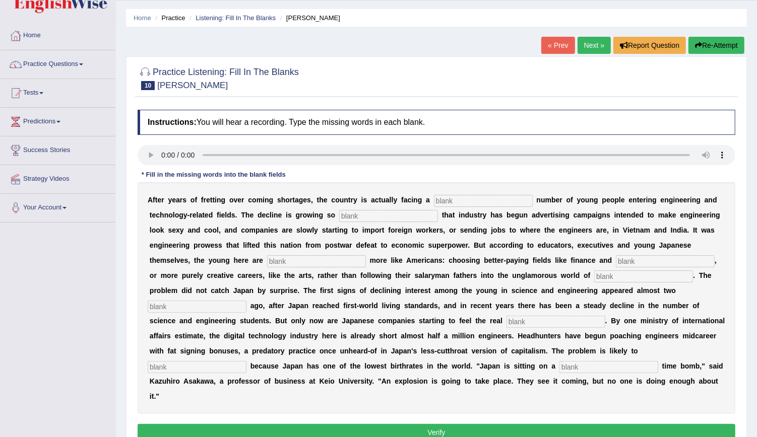
scroll to position [31, 0]
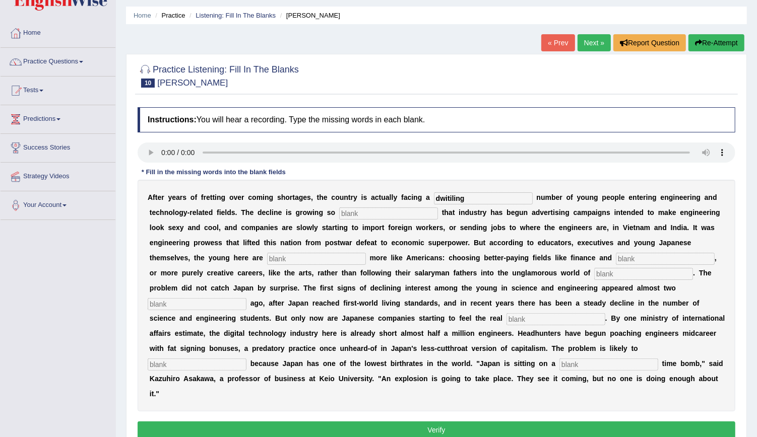
type input "dwitiling"
click at [355, 209] on input "text" at bounding box center [388, 214] width 99 height 12
type input "drusting"
click at [267, 258] on input "text" at bounding box center [316, 259] width 99 height 12
type input "behaving"
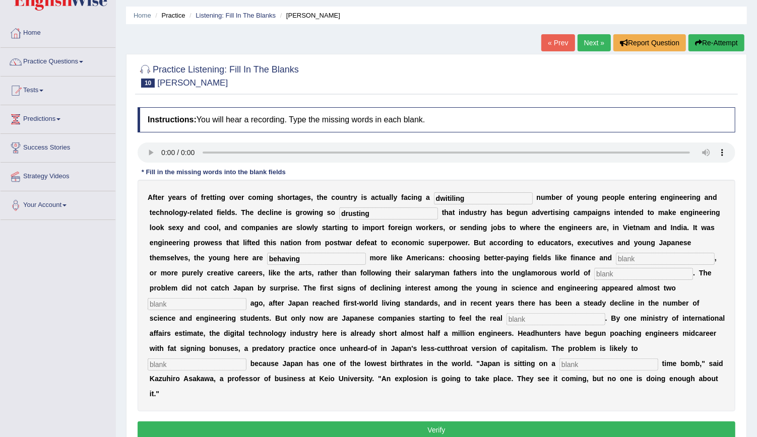
click at [616, 253] on input "text" at bounding box center [665, 259] width 99 height 12
click at [616, 259] on input "medicine" at bounding box center [665, 259] width 99 height 12
type input "medecine"
click at [594, 272] on input "text" at bounding box center [643, 274] width 99 height 12
type input "many factering"
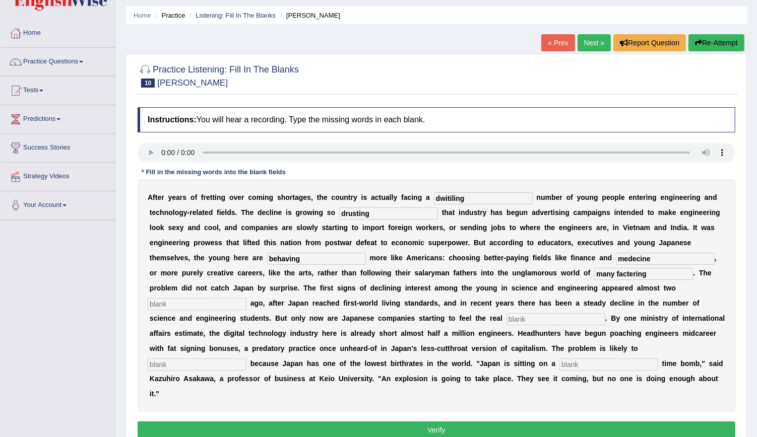
click at [246, 298] on input "text" at bounding box center [197, 304] width 99 height 12
click at [506, 321] on input "text" at bounding box center [555, 319] width 99 height 12
click at [246, 298] on input "years" at bounding box center [197, 304] width 99 height 12
type input "y"
type input "decades"
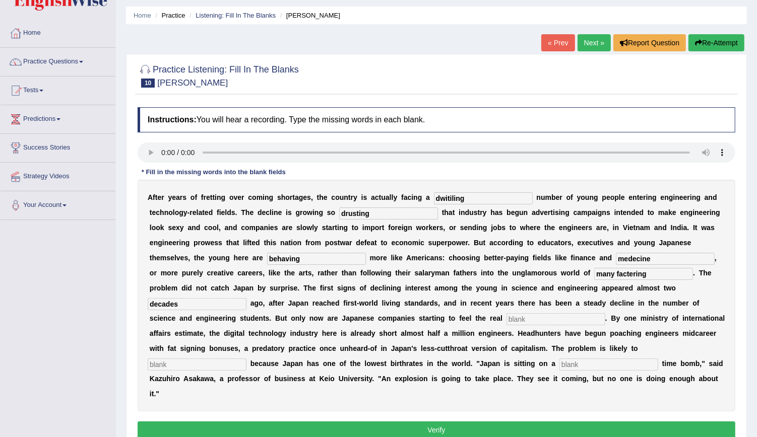
click at [506, 323] on input "text" at bounding box center [555, 319] width 99 height 12
type input "pench"
click at [246, 359] on input "text" at bounding box center [197, 365] width 99 height 12
type input "worth"
click at [629, 359] on input "text" at bounding box center [608, 365] width 99 height 12
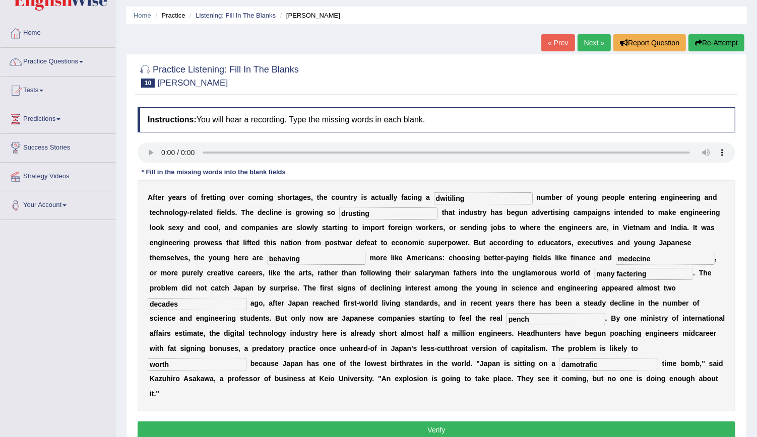
type input "damotrafic"
click at [619, 422] on button "Verify" at bounding box center [436, 430] width 597 height 17
